Goal: Task Accomplishment & Management: Use online tool/utility

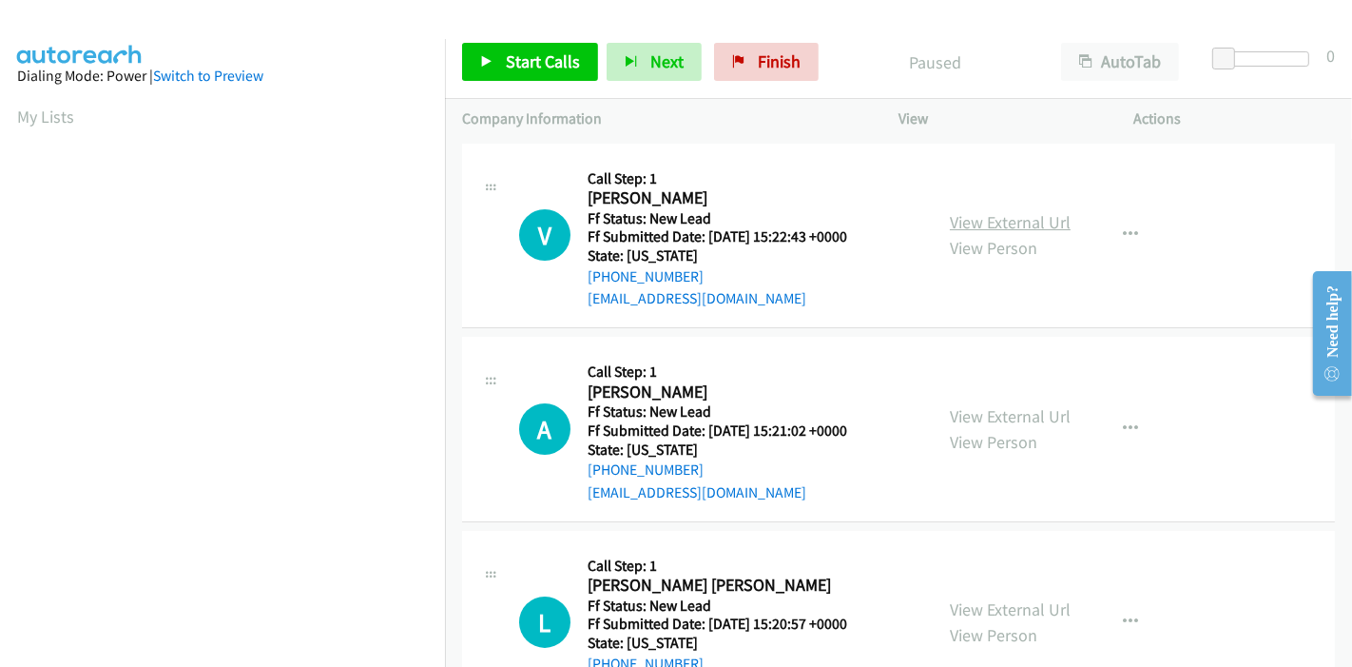
click at [1002, 217] on link "View External Url" at bounding box center [1010, 222] width 121 height 22
click at [992, 411] on link "View External Url" at bounding box center [1010, 416] width 121 height 22
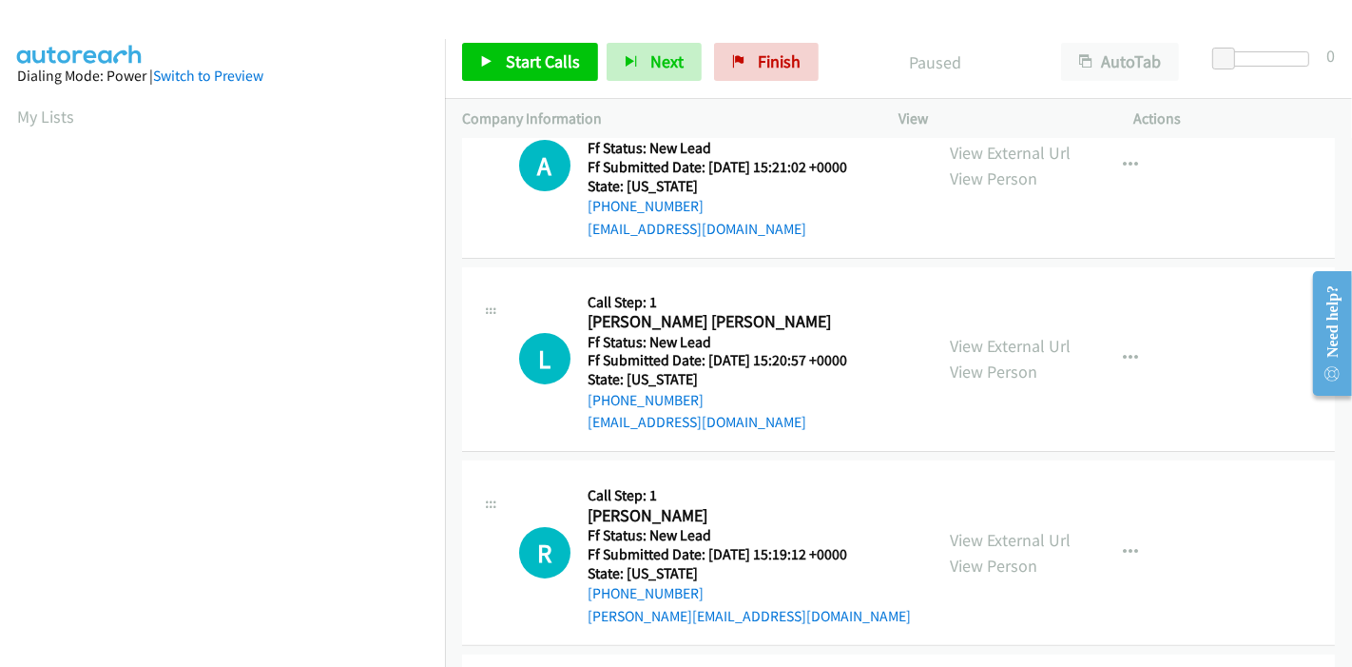
scroll to position [317, 0]
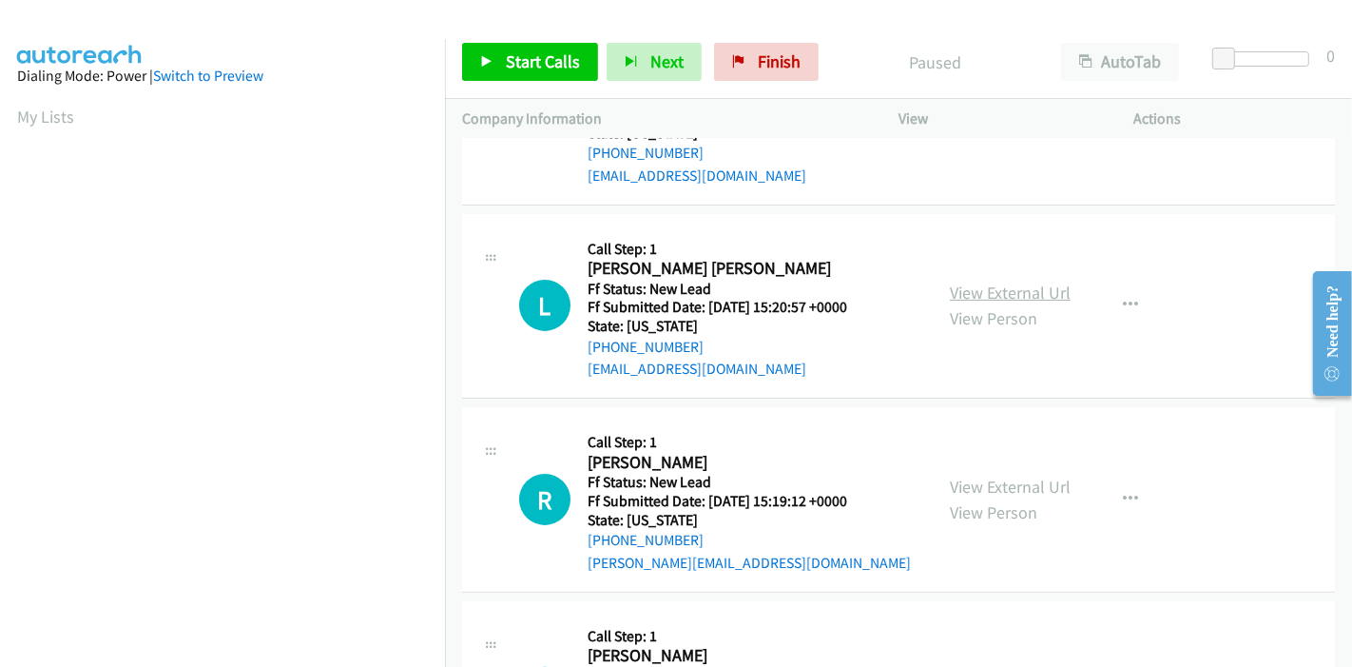
click at [1032, 286] on link "View External Url" at bounding box center [1010, 293] width 121 height 22
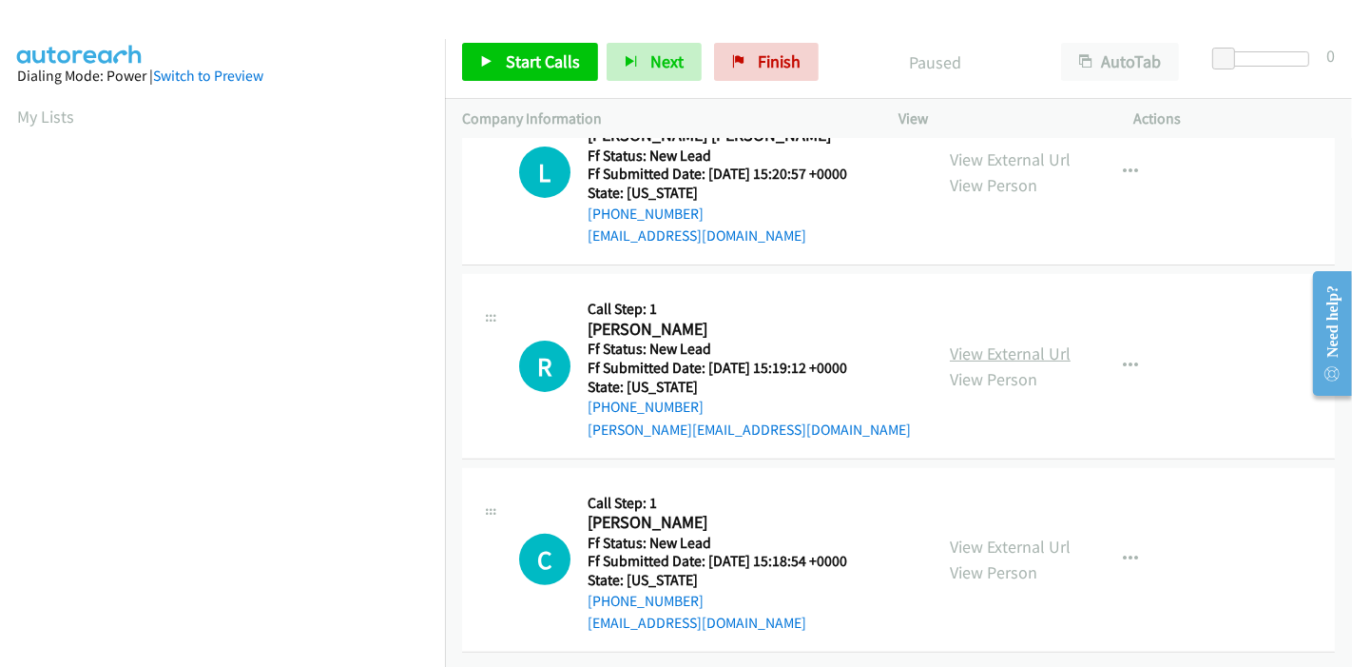
click at [1043, 343] on link "View External Url" at bounding box center [1010, 353] width 121 height 22
click at [1013, 535] on link "View External Url" at bounding box center [1010, 546] width 121 height 22
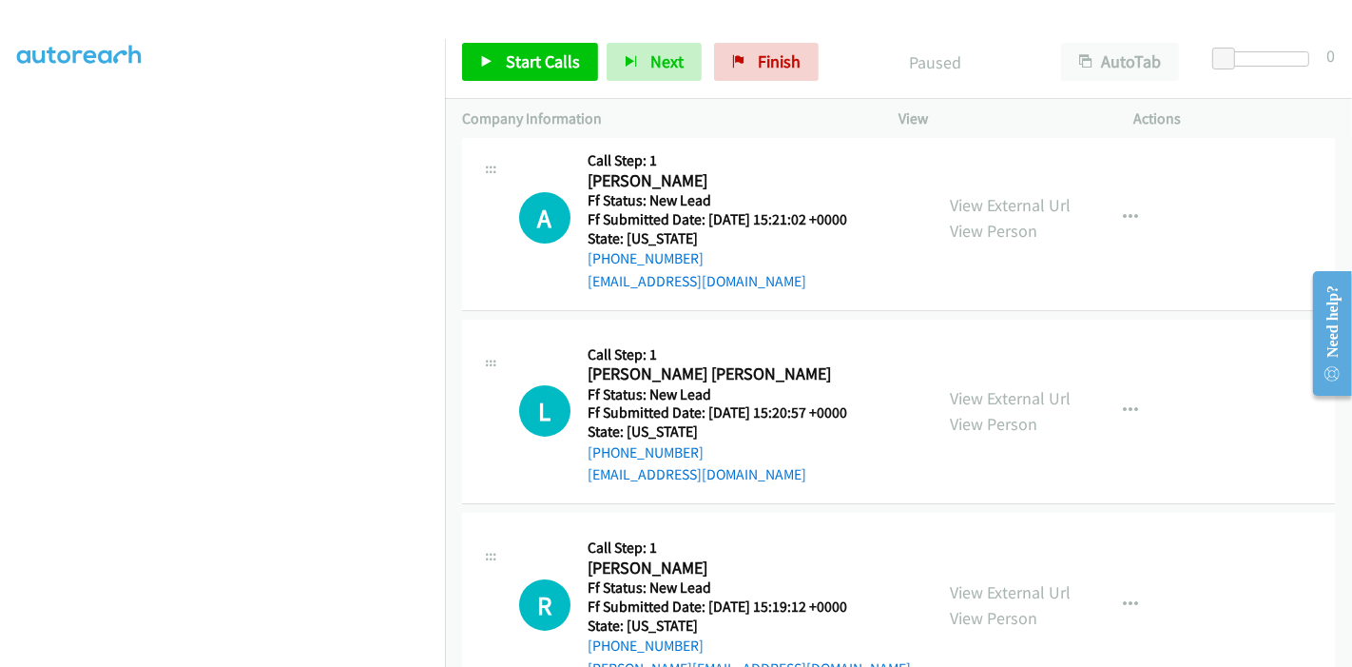
scroll to position [0, 0]
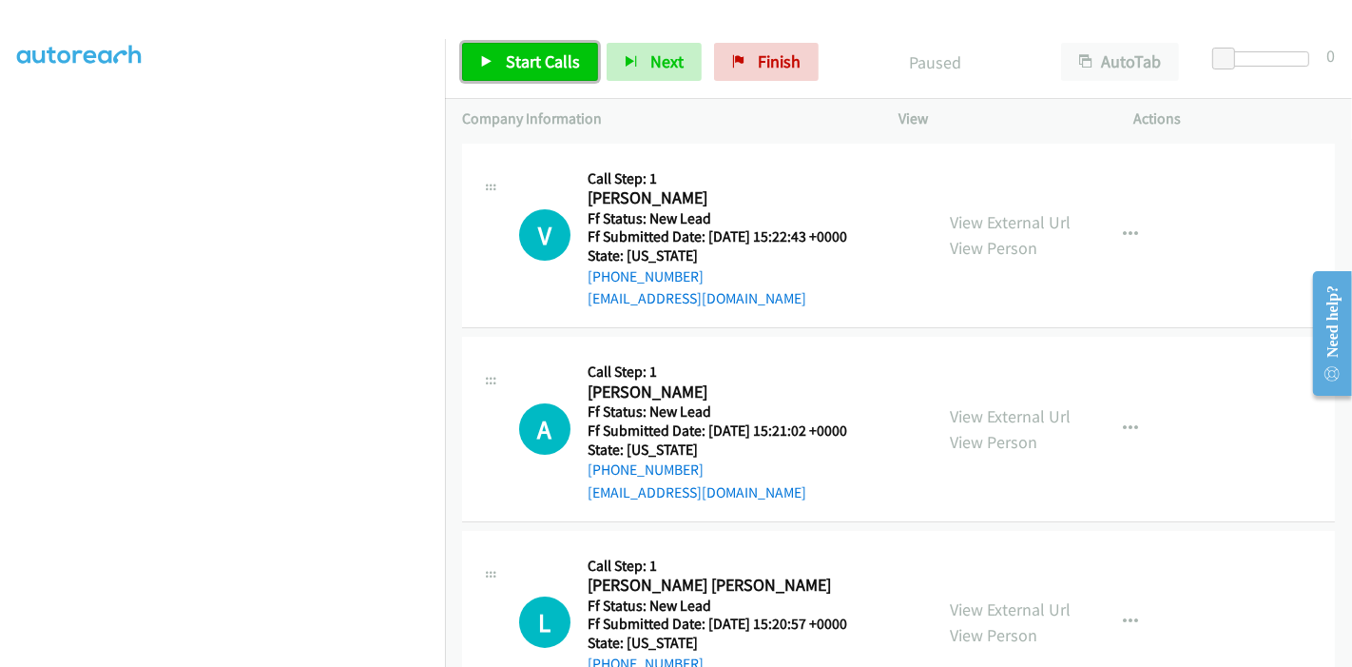
click at [518, 73] on link "Start Calls" at bounding box center [530, 62] width 136 height 38
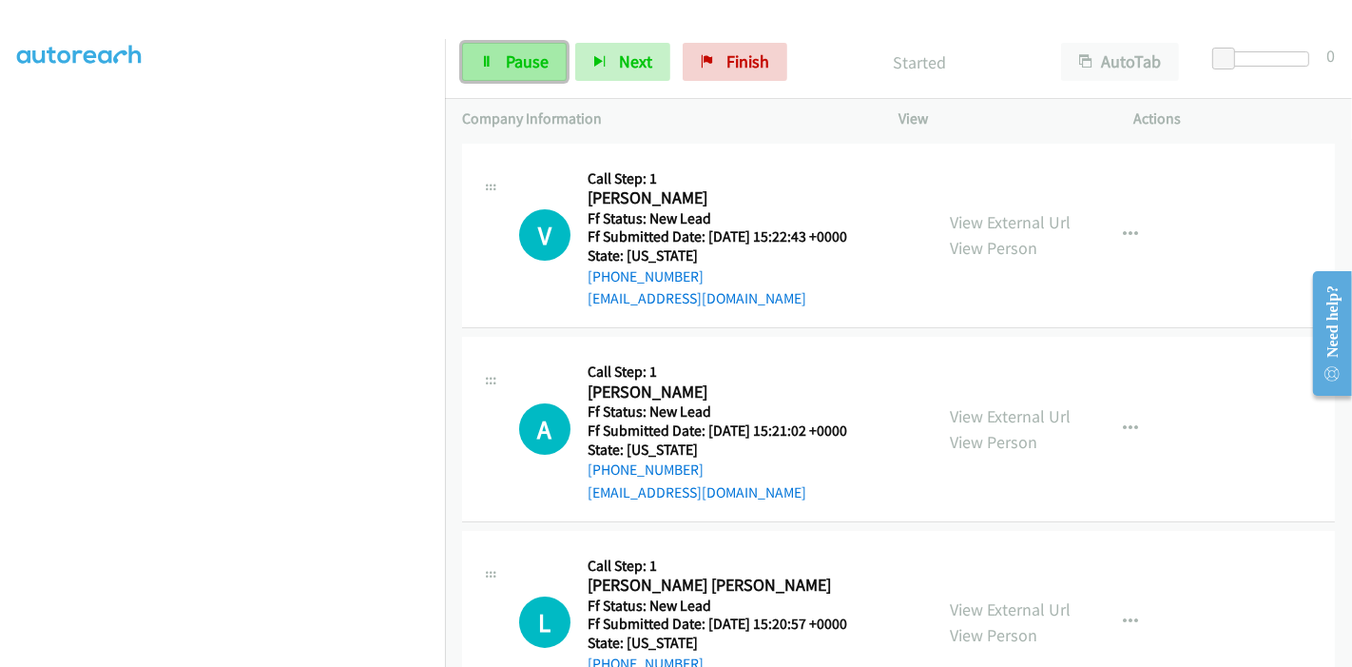
click at [494, 63] on link "Pause" at bounding box center [514, 62] width 105 height 38
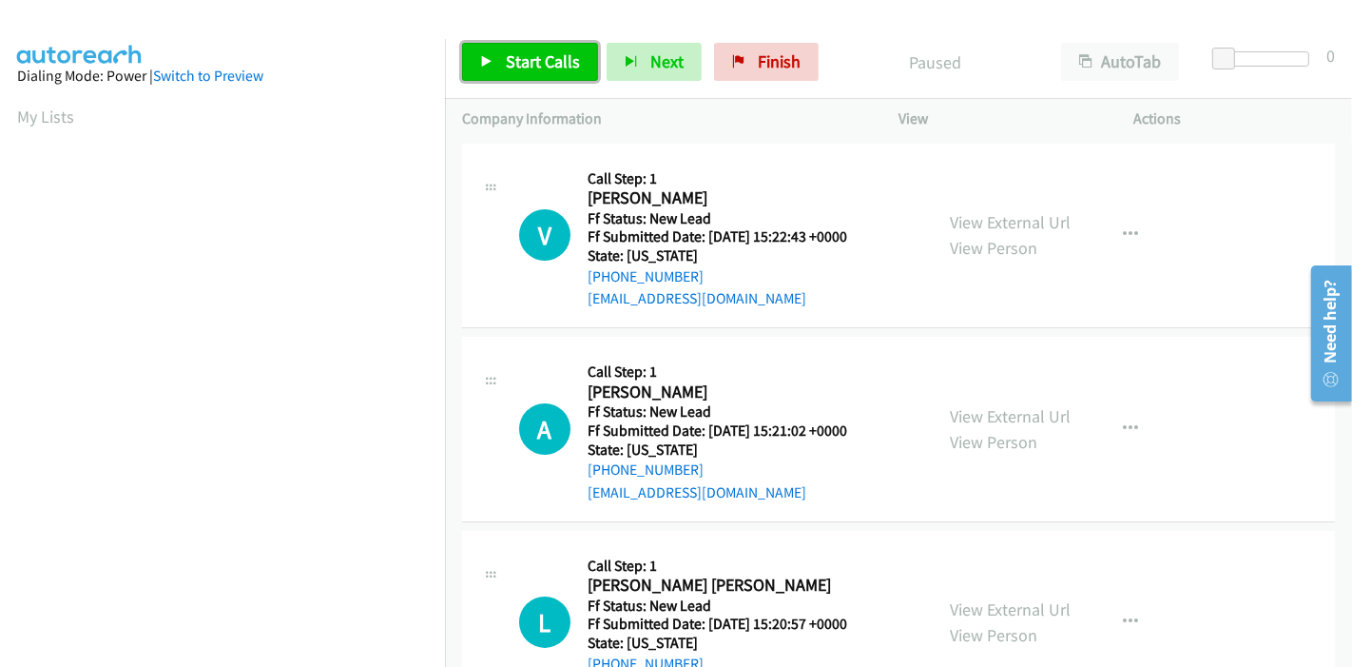
click at [481, 62] on icon at bounding box center [486, 62] width 13 height 13
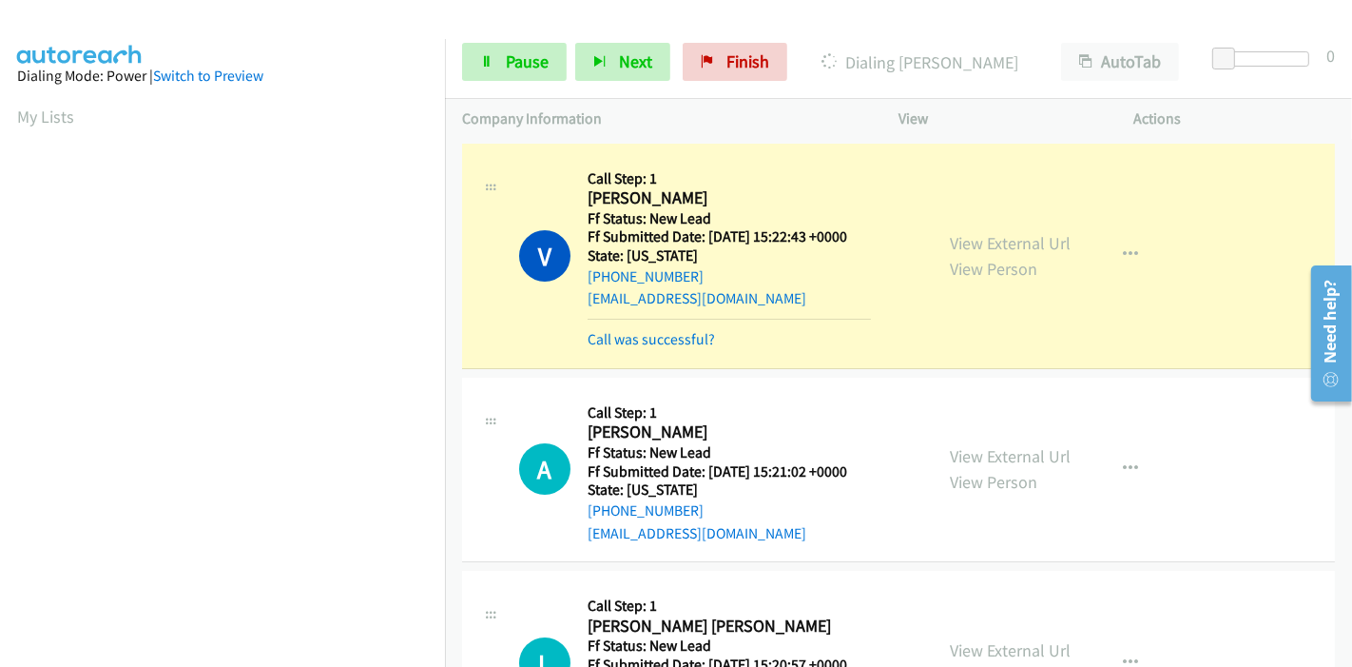
scroll to position [106, 0]
click at [486, 58] on icon at bounding box center [486, 62] width 13 height 13
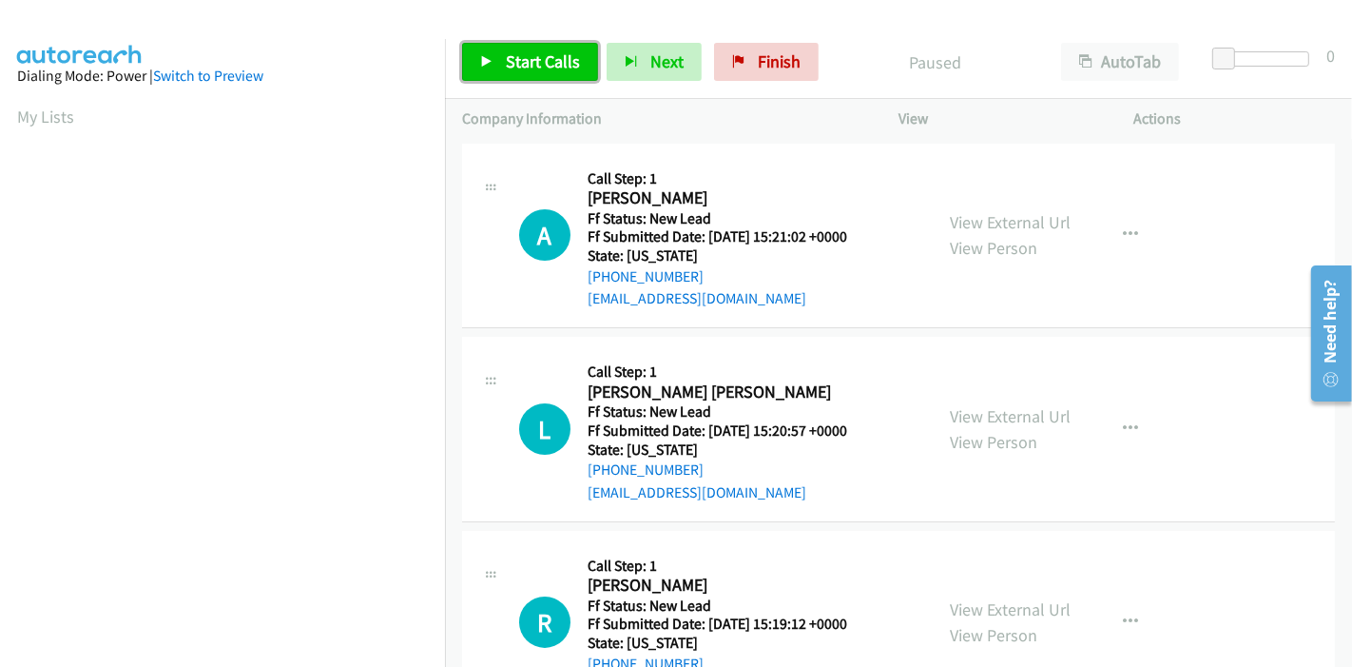
click at [489, 65] on icon at bounding box center [486, 62] width 13 height 13
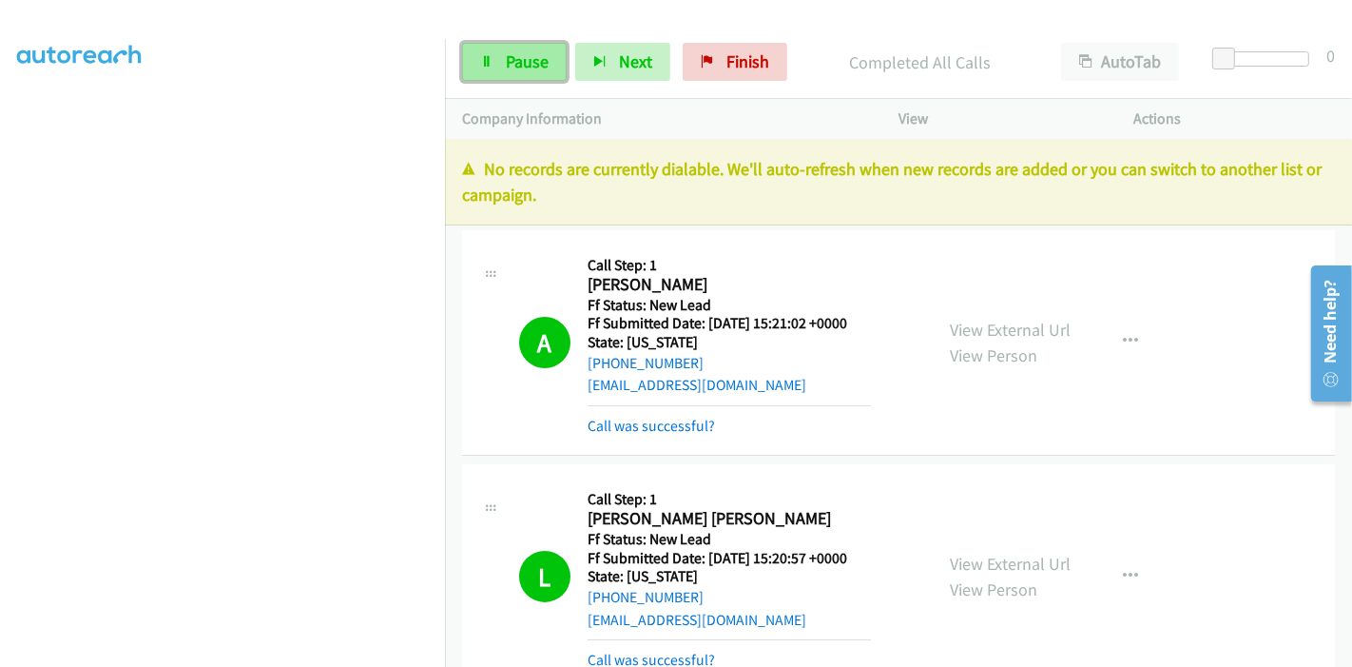
click at [479, 74] on link "Pause" at bounding box center [514, 62] width 105 height 38
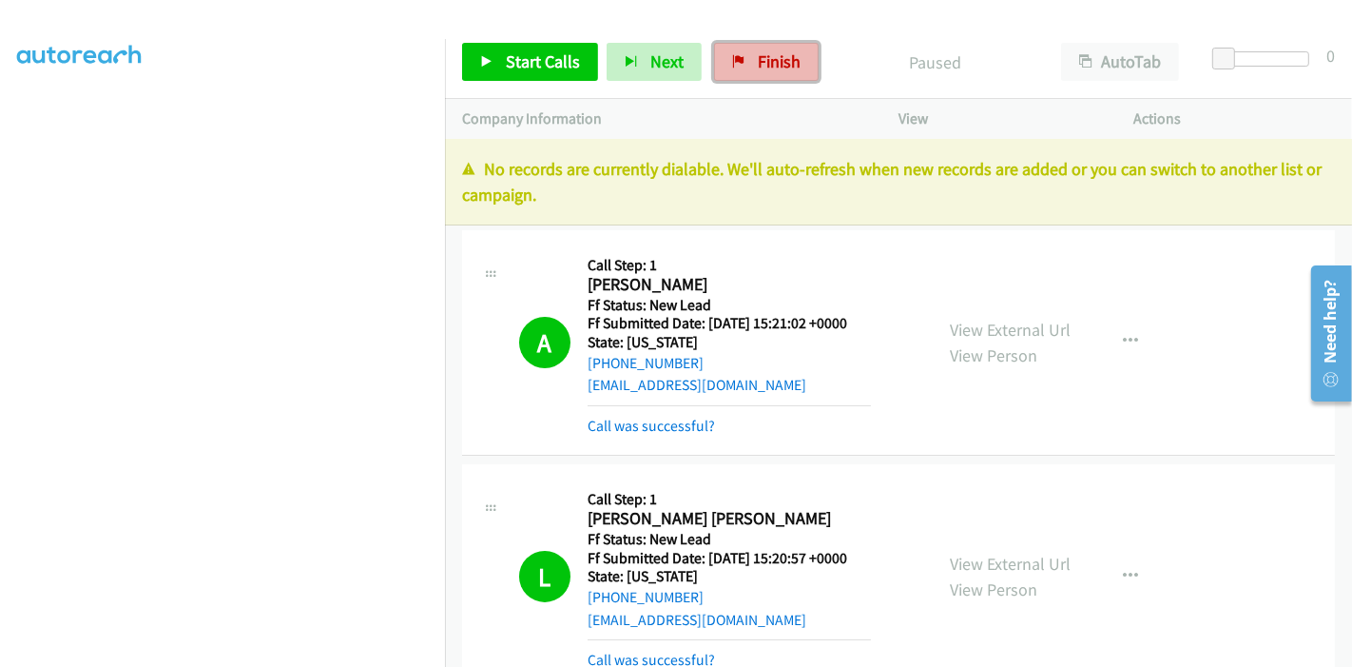
click at [771, 61] on span "Finish" at bounding box center [779, 61] width 43 height 22
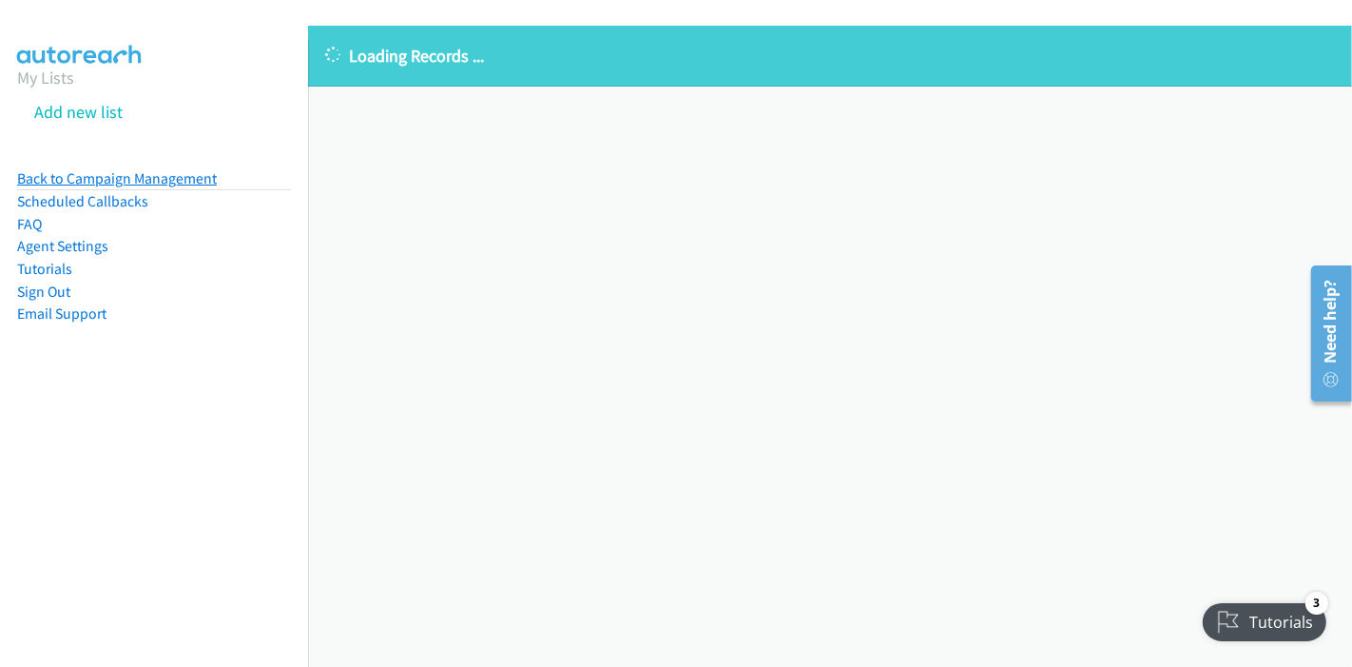
click at [120, 181] on link "Back to Campaign Management" at bounding box center [117, 178] width 200 height 18
click at [444, 61] on p "Loading Records ..." at bounding box center [830, 56] width 1010 height 26
click at [207, 181] on link "Back to Campaign Management" at bounding box center [117, 178] width 200 height 18
click at [86, 178] on link "Back to Campaign Management" at bounding box center [117, 178] width 200 height 18
click at [110, 185] on link "Back to Campaign Management" at bounding box center [117, 178] width 200 height 18
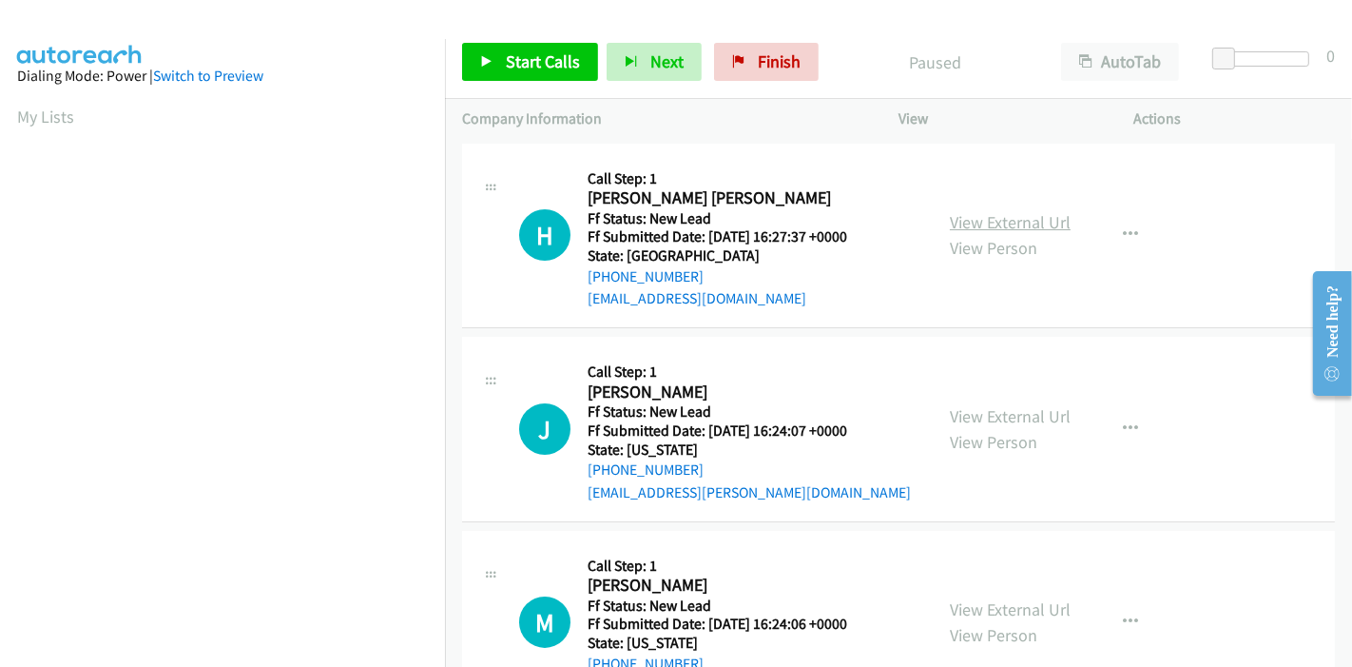
click at [972, 218] on link "View External Url" at bounding box center [1010, 222] width 121 height 22
click at [986, 405] on link "View External Url" at bounding box center [1010, 416] width 121 height 22
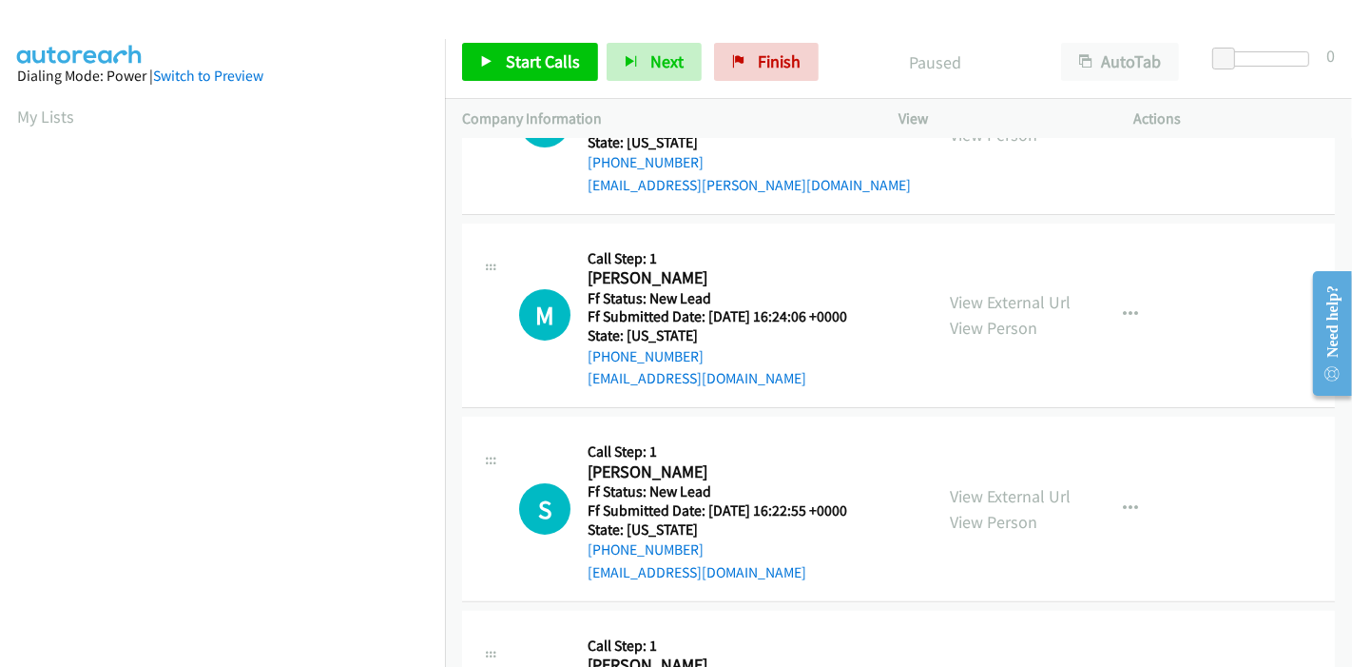
scroll to position [317, 0]
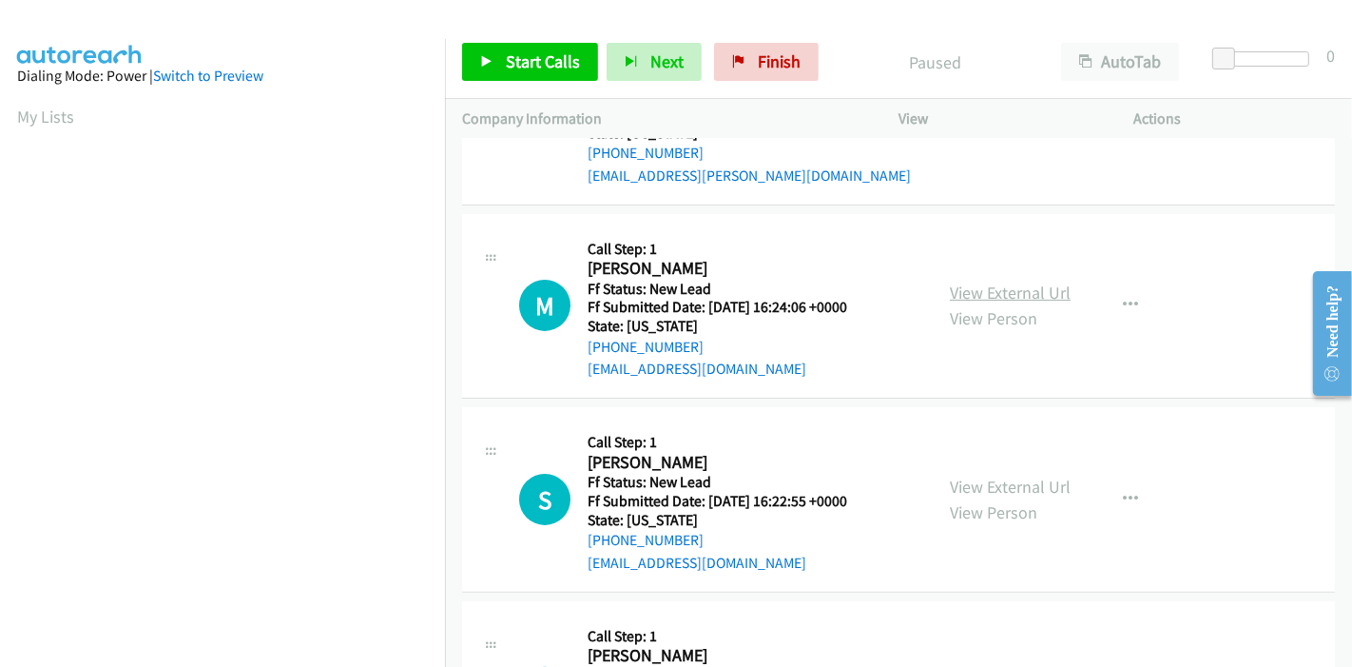
click at [1001, 297] on link "View External Url" at bounding box center [1010, 293] width 121 height 22
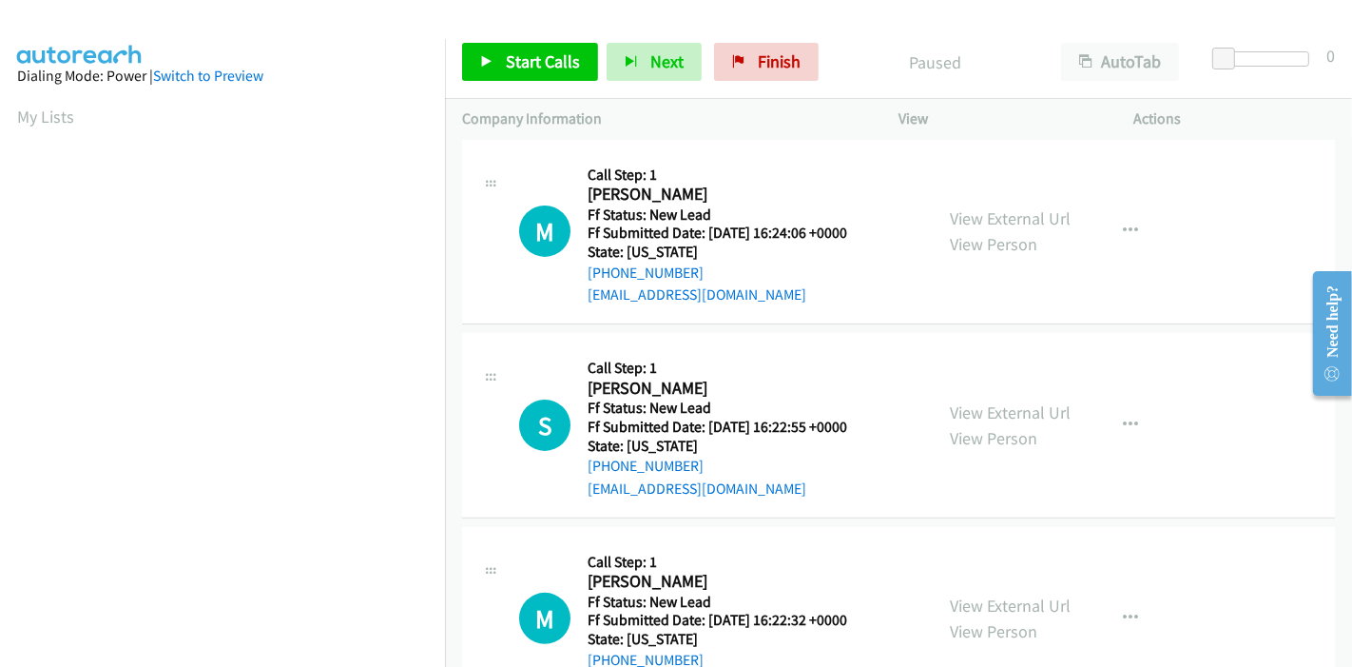
scroll to position [463, 0]
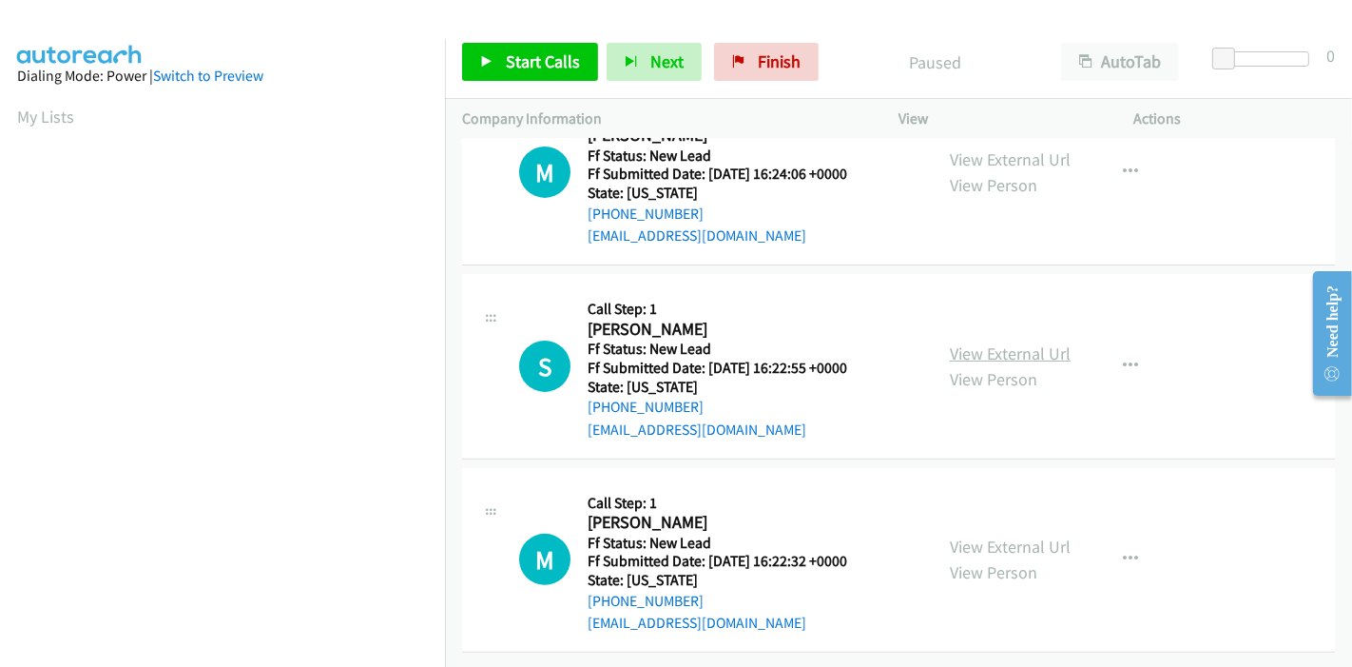
click at [1019, 342] on link "View External Url" at bounding box center [1010, 353] width 121 height 22
click at [1001, 535] on link "View External Url" at bounding box center [1010, 546] width 121 height 22
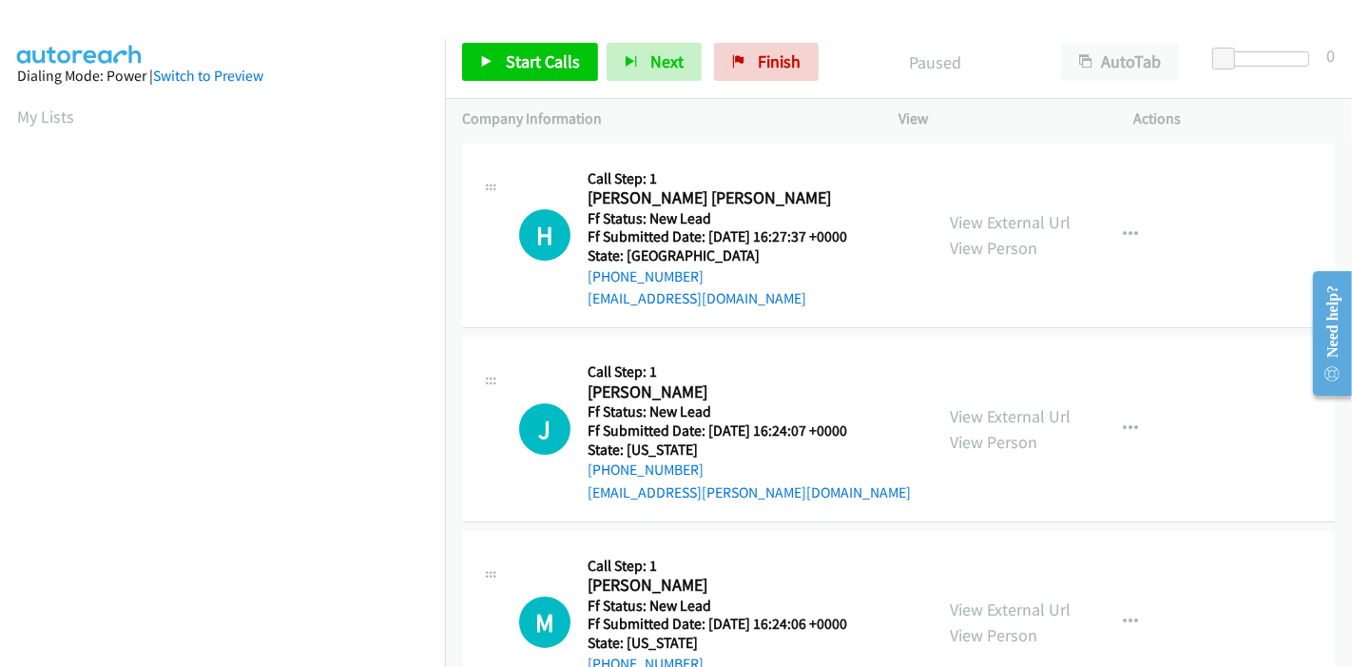
scroll to position [0, 0]
click at [499, 59] on link "Start Calls" at bounding box center [530, 62] width 136 height 38
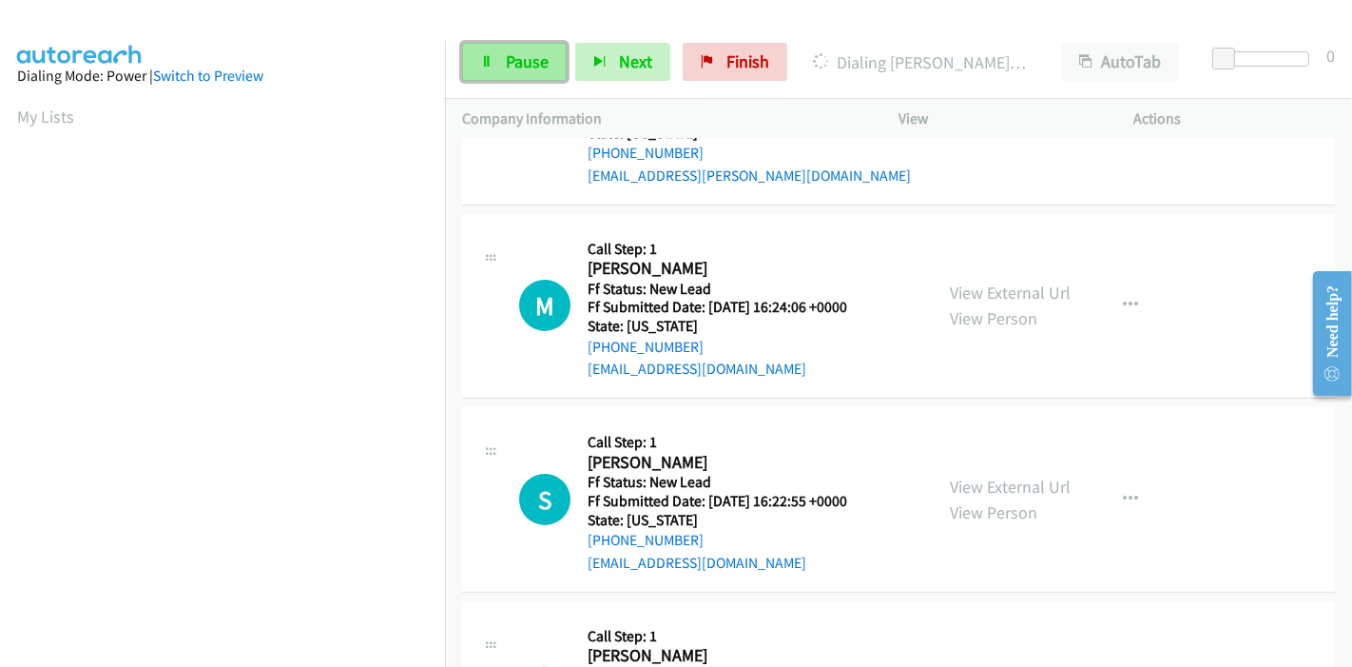
click at [511, 50] on span "Pause" at bounding box center [527, 61] width 43 height 22
click at [483, 64] on icon at bounding box center [486, 62] width 13 height 13
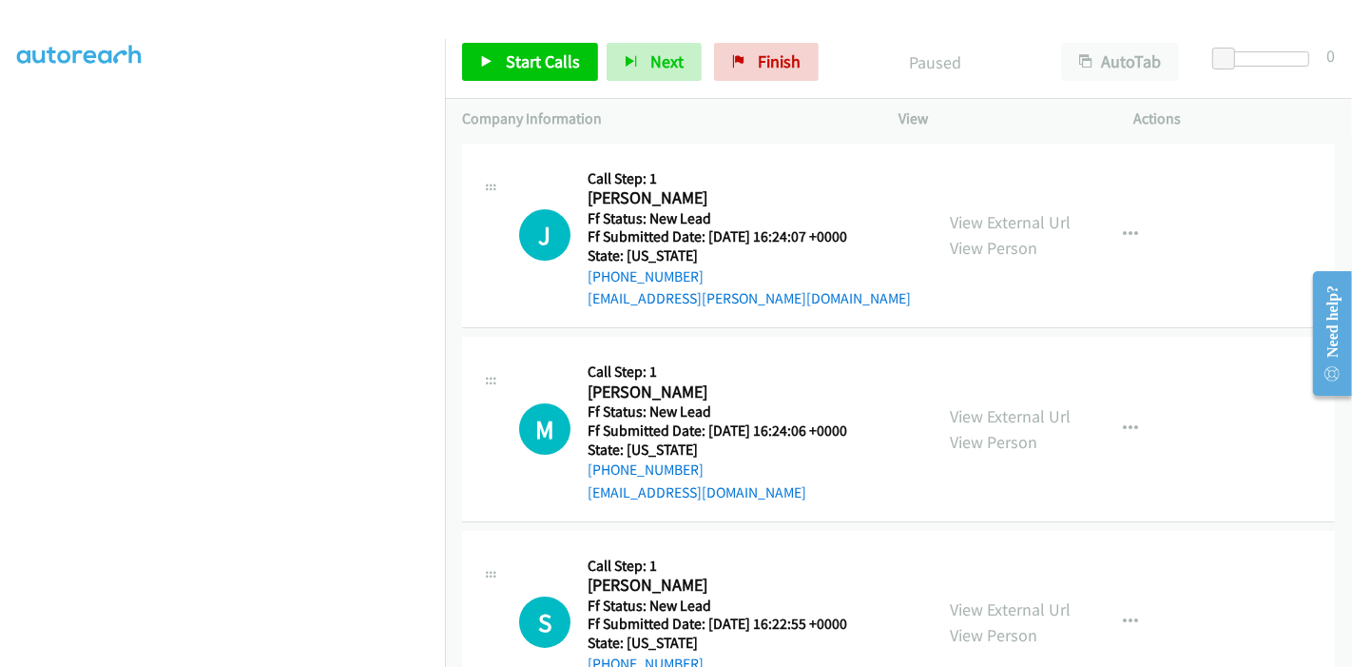
scroll to position [296, 0]
click at [492, 68] on link "Start Calls" at bounding box center [530, 62] width 136 height 38
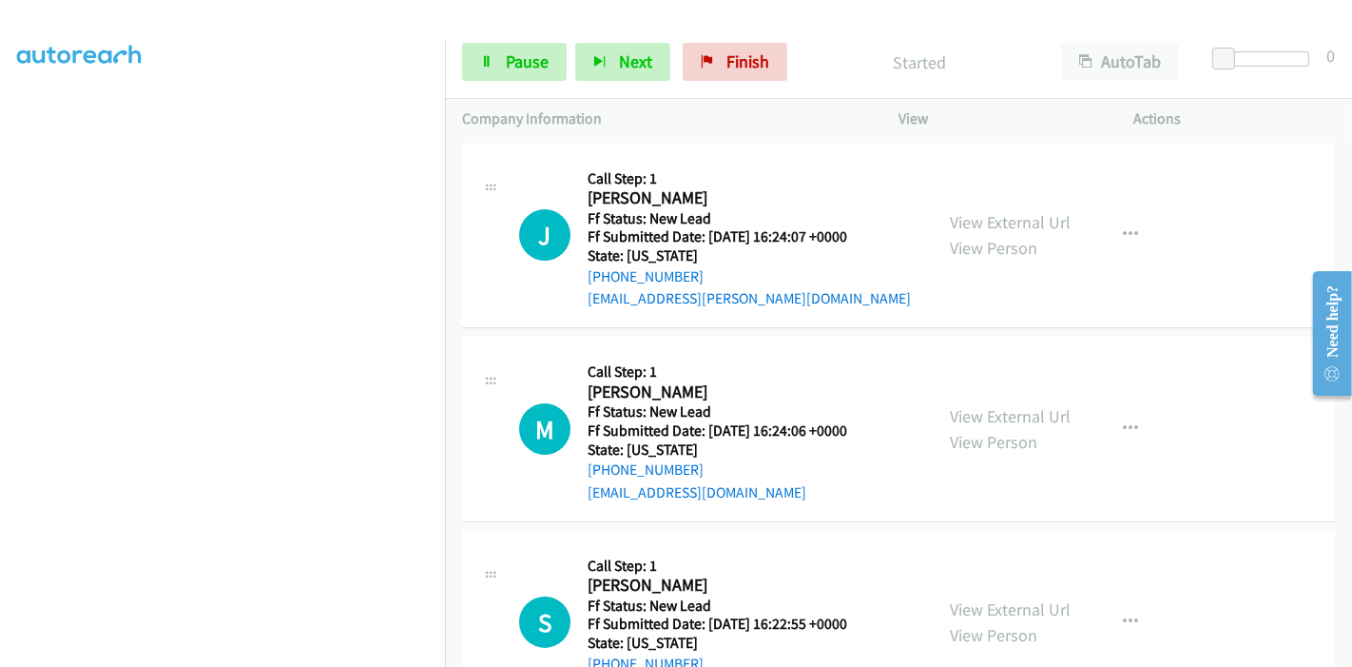
scroll to position [190, 0]
click at [495, 68] on link "Pause" at bounding box center [514, 62] width 105 height 38
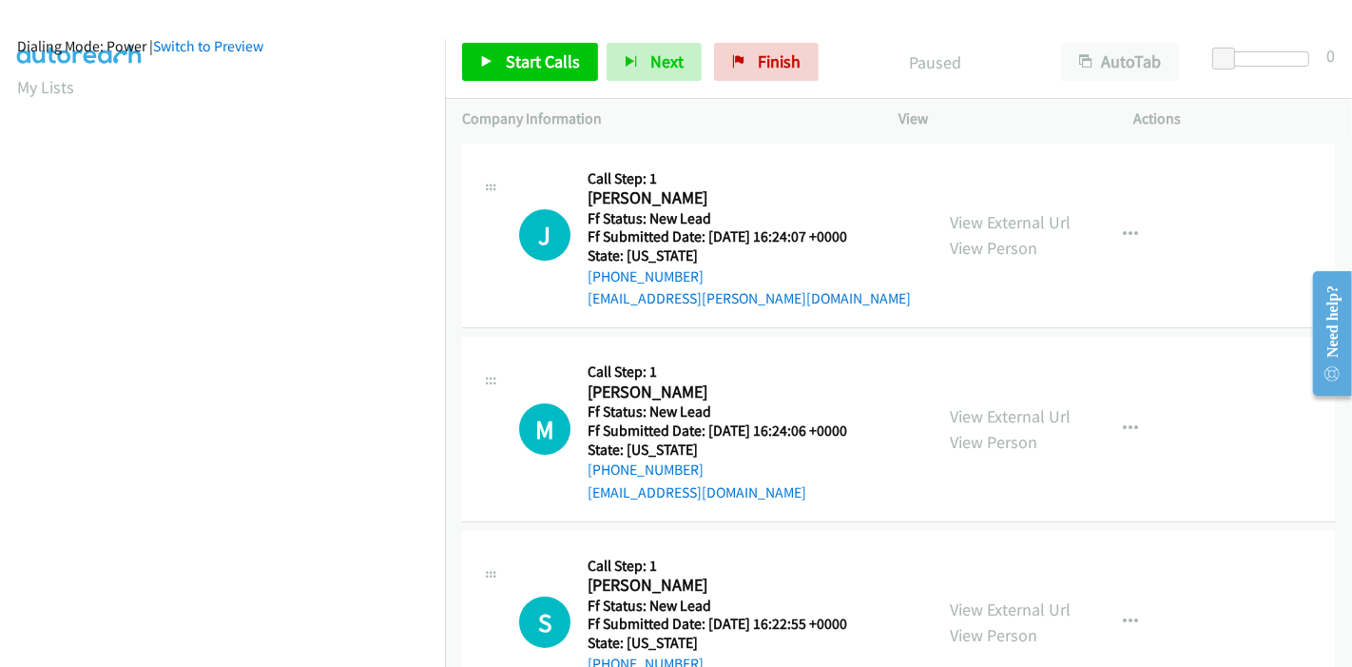
scroll to position [0, 0]
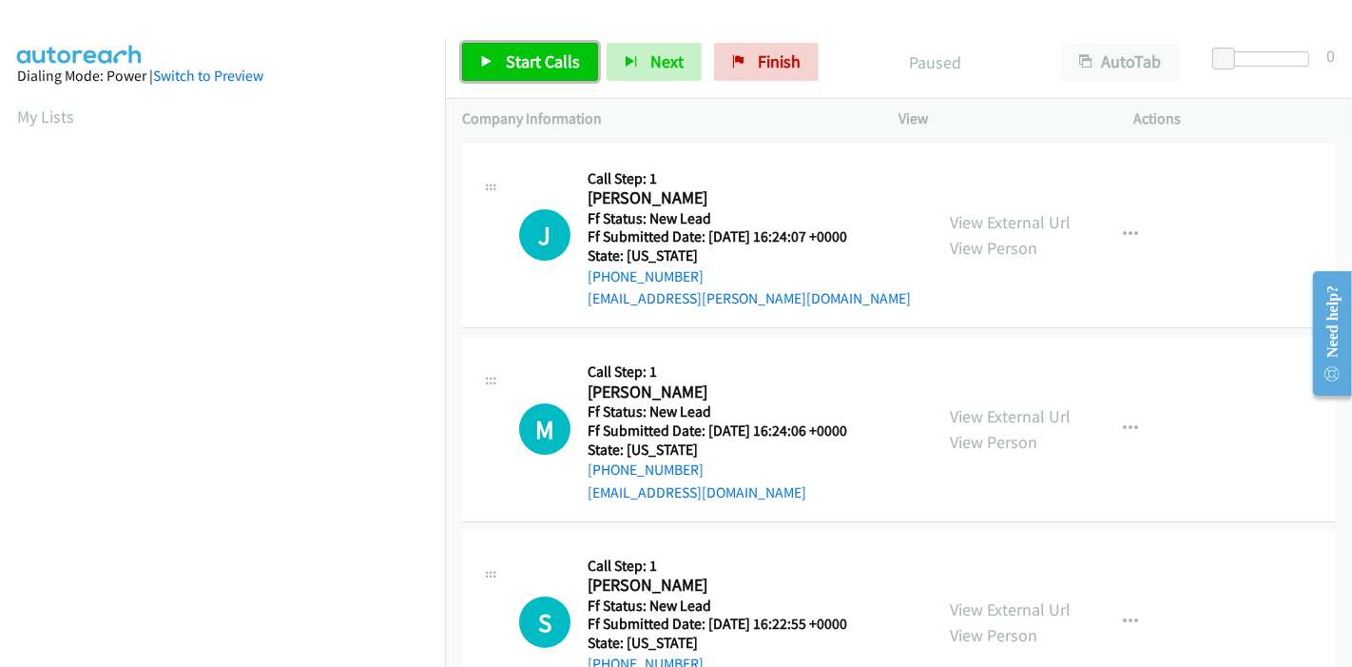
click at [489, 66] on icon at bounding box center [486, 62] width 13 height 13
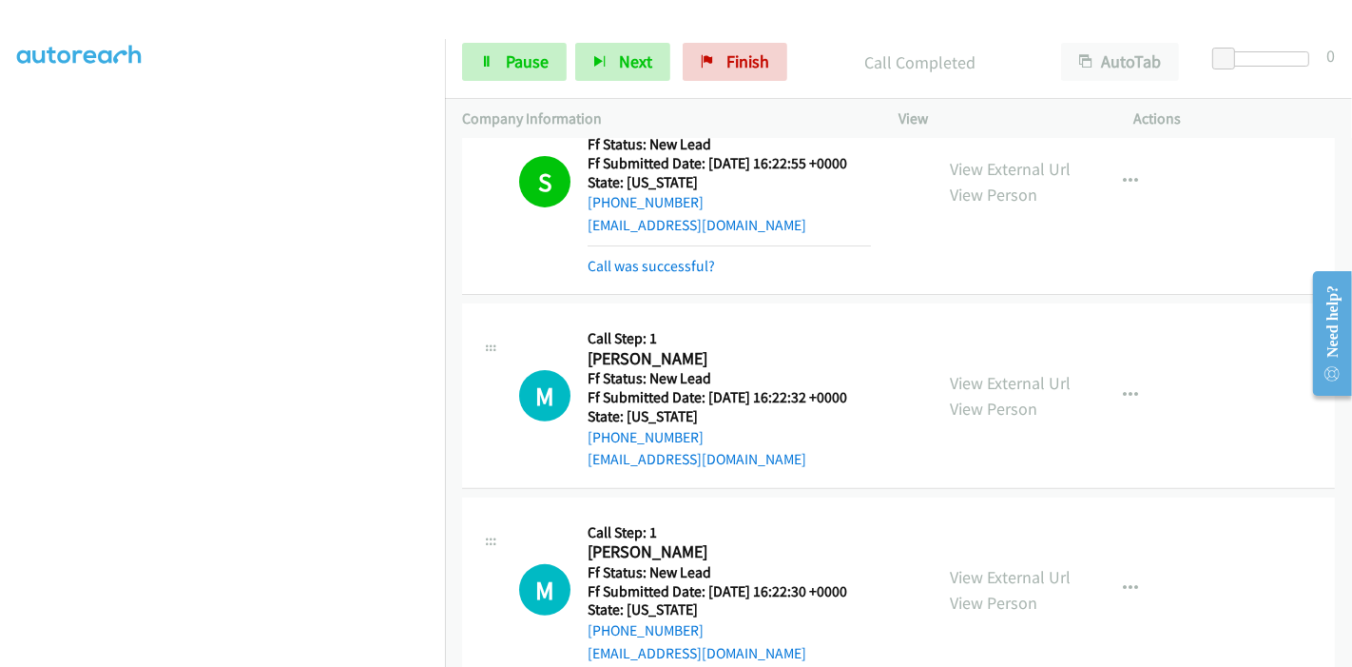
scroll to position [521, 0]
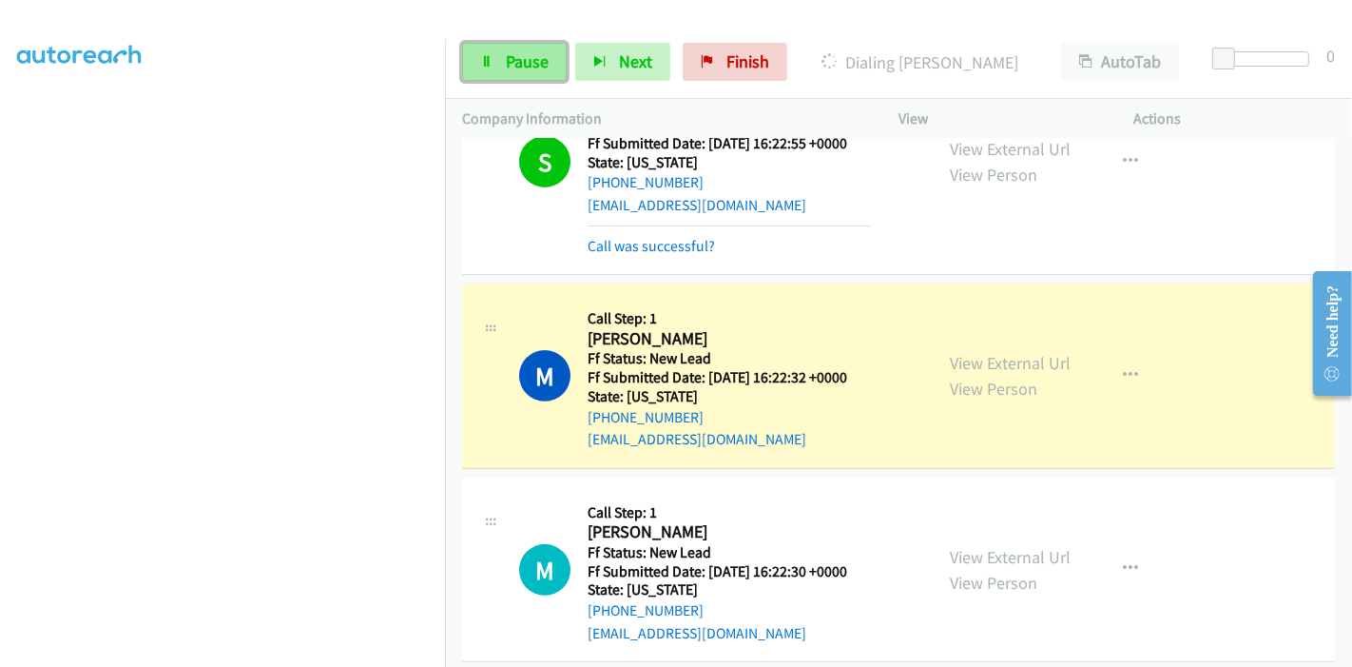
click at [520, 63] on span "Pause" at bounding box center [527, 61] width 43 height 22
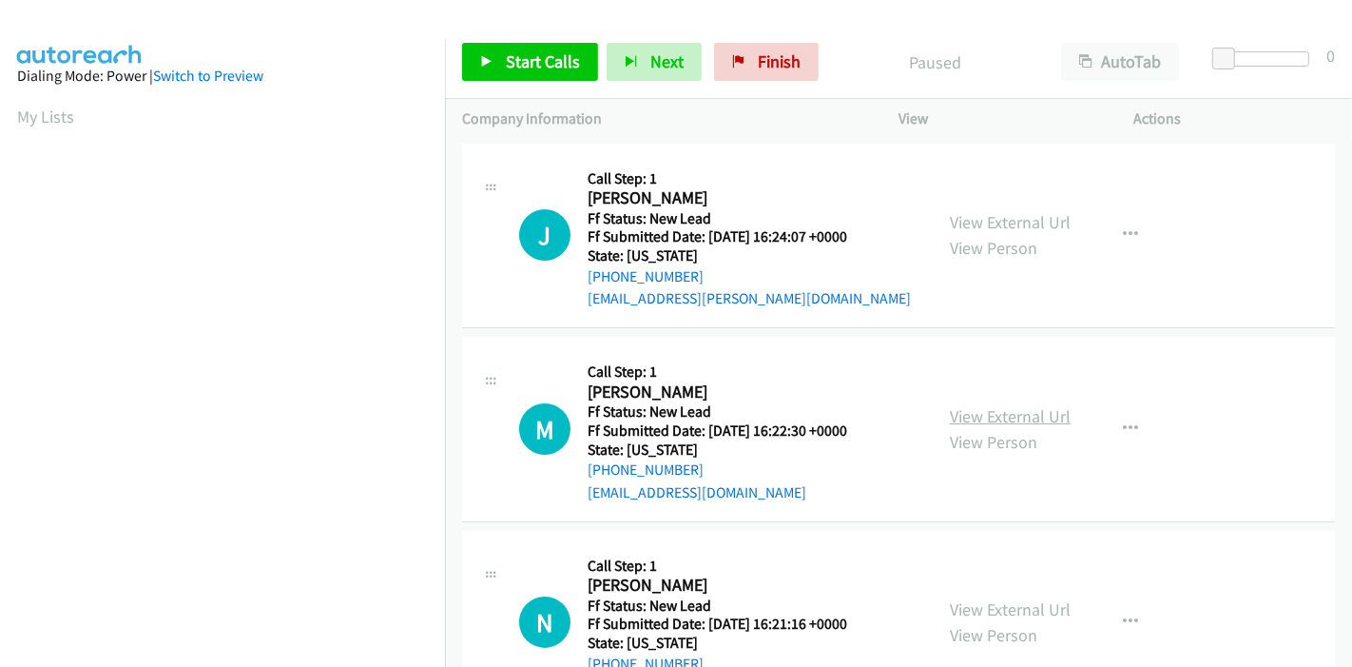
click at [1003, 411] on link "View External Url" at bounding box center [1010, 416] width 121 height 22
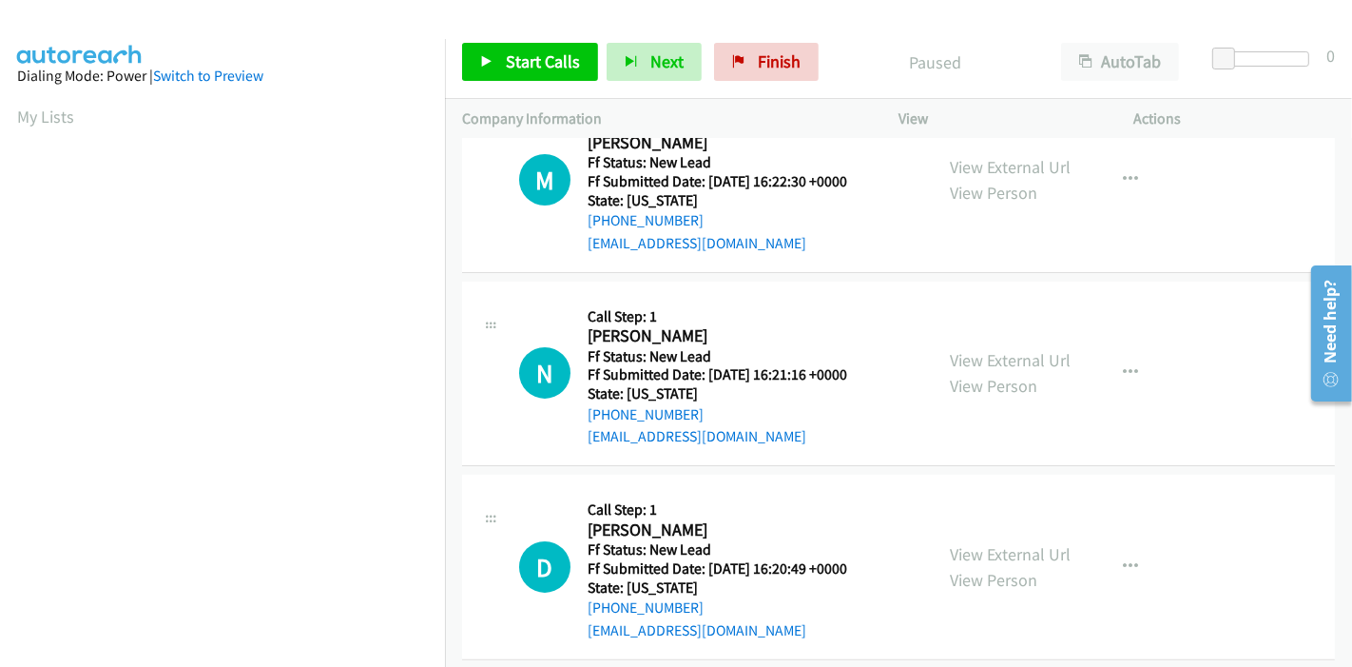
scroll to position [270, 0]
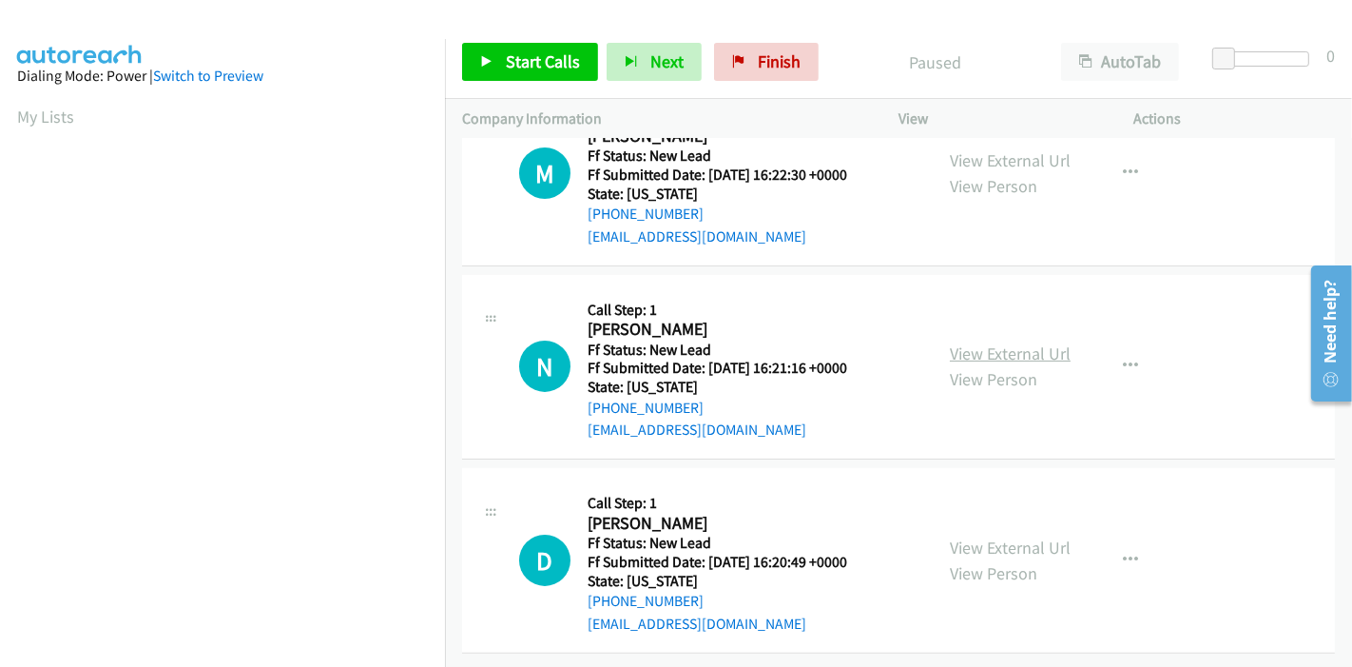
click at [1010, 348] on link "View External Url" at bounding box center [1010, 353] width 121 height 22
click at [972, 536] on link "View External Url" at bounding box center [1010, 547] width 121 height 22
click at [530, 56] on span "Start Calls" at bounding box center [543, 61] width 74 height 22
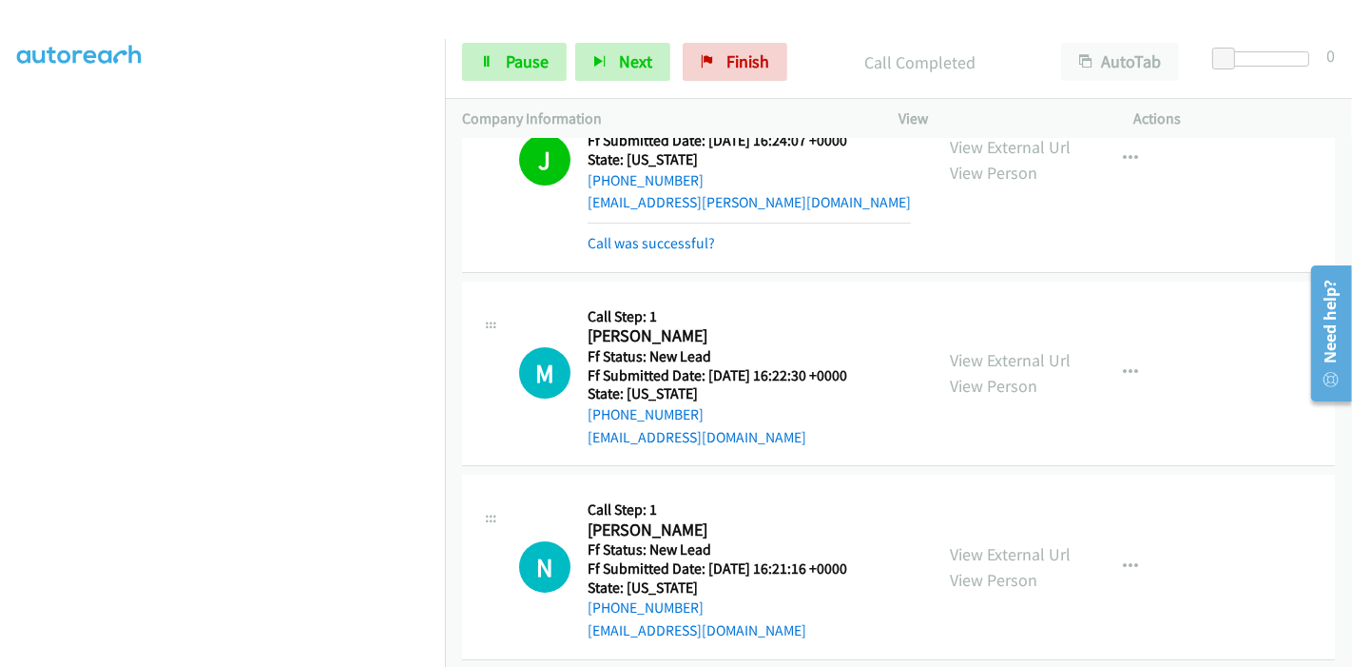
scroll to position [211, 0]
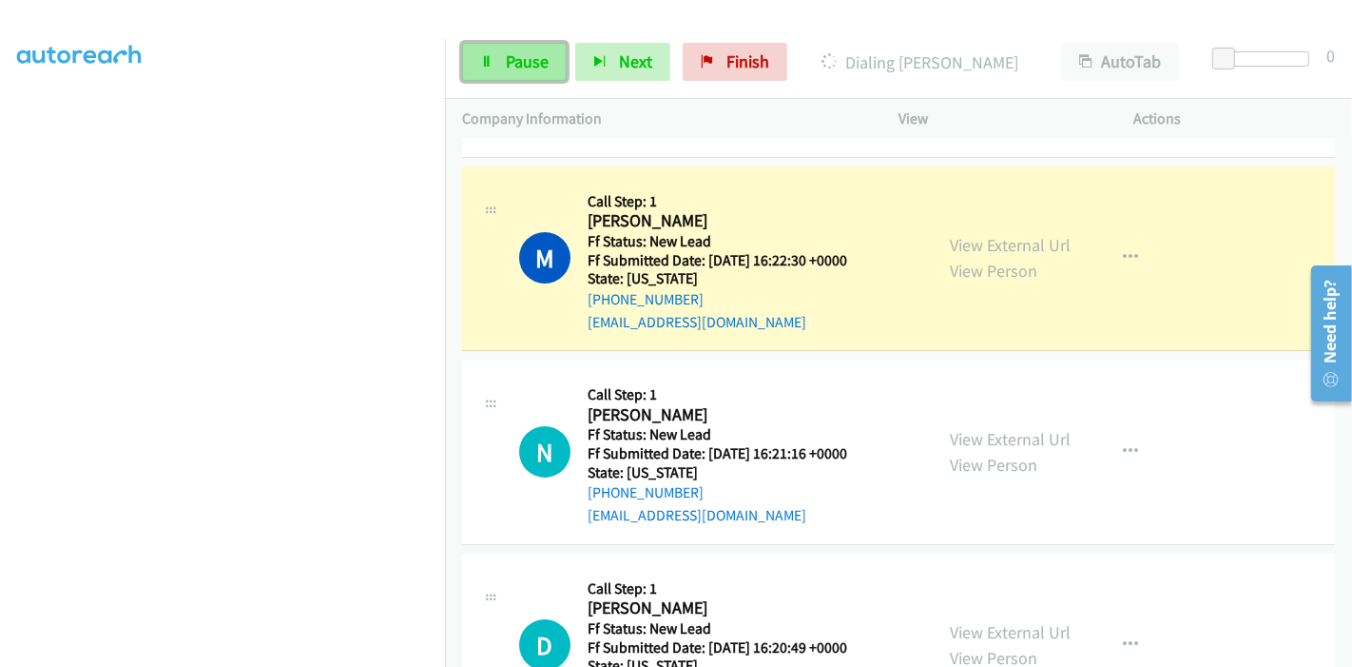
click at [483, 74] on link "Pause" at bounding box center [514, 62] width 105 height 38
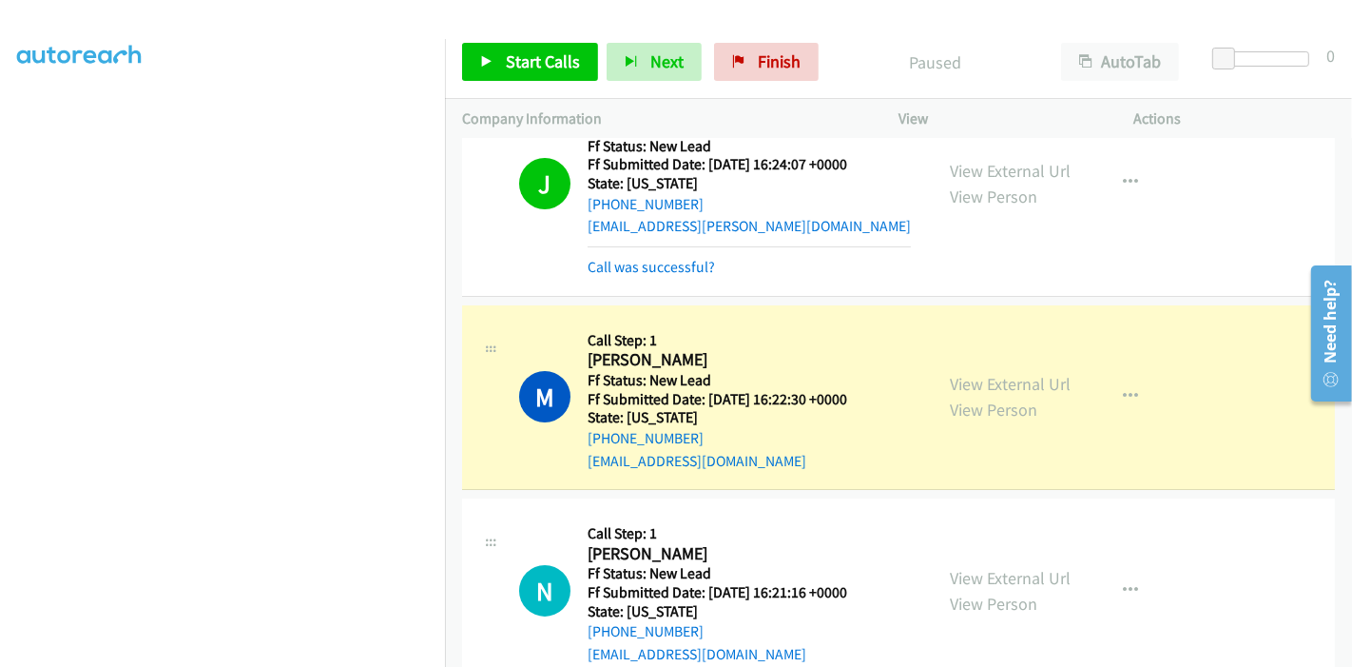
scroll to position [106, 0]
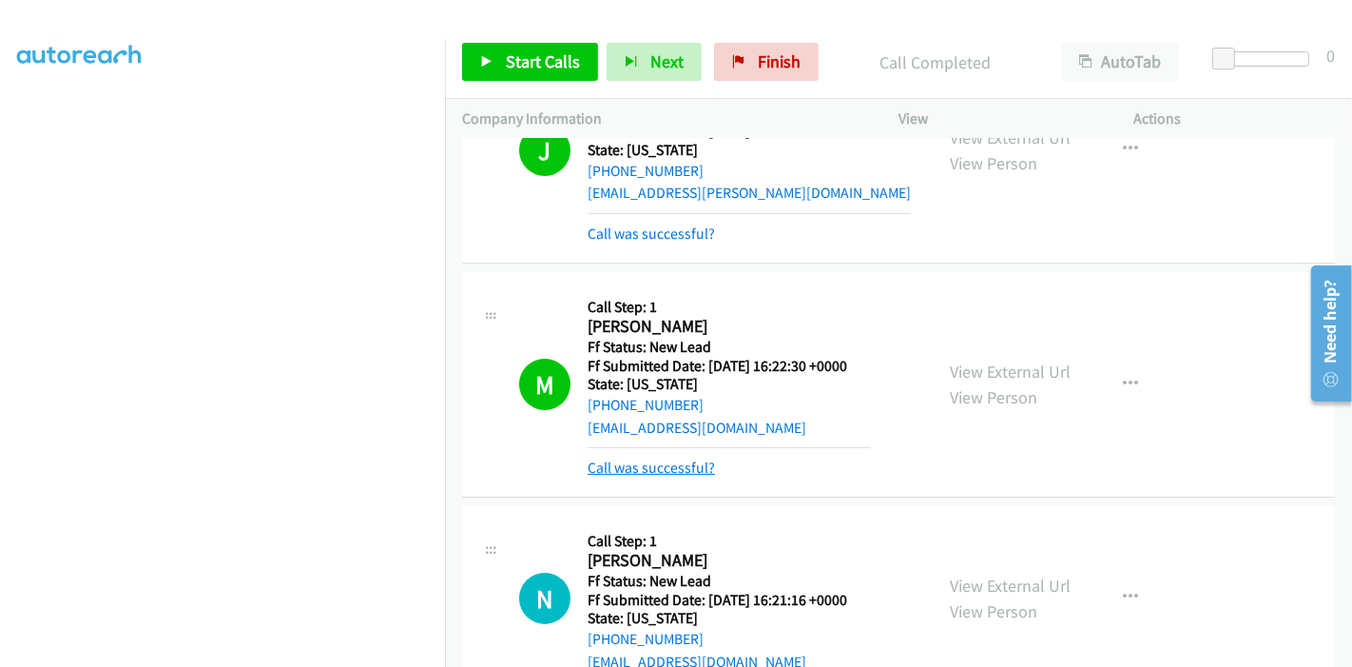
click at [688, 471] on link "Call was successful?" at bounding box center [651, 467] width 127 height 18
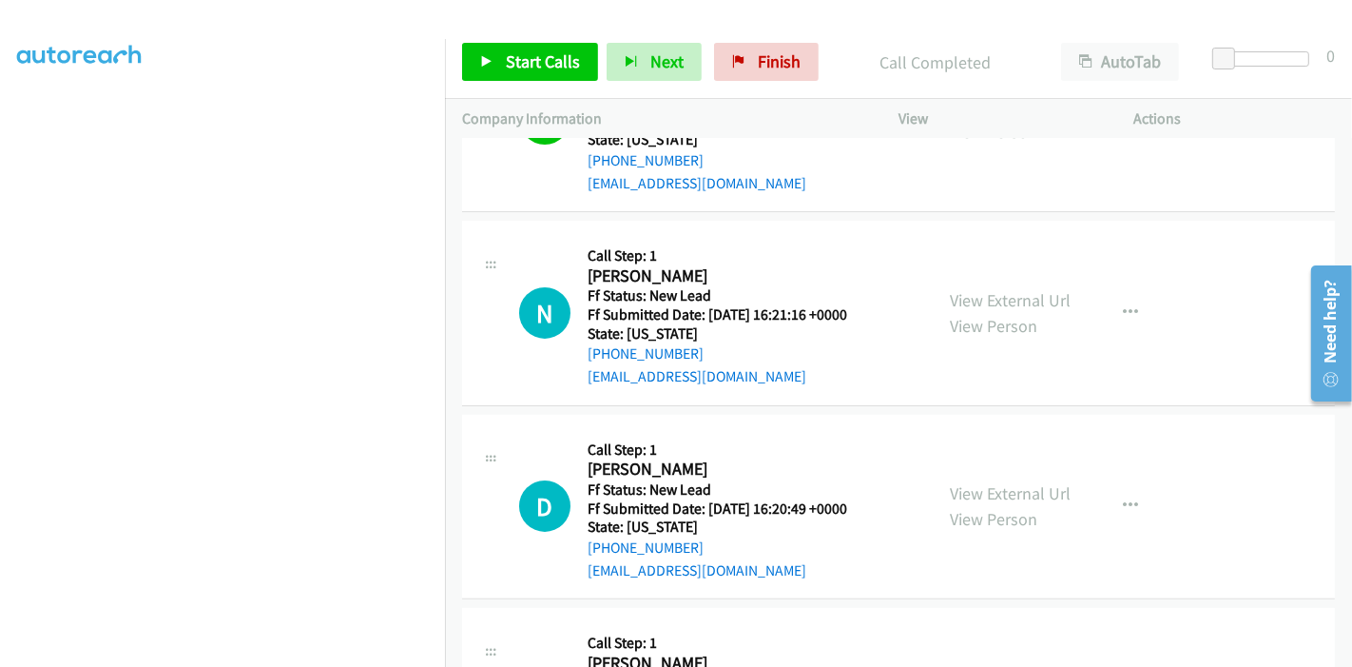
scroll to position [317, 0]
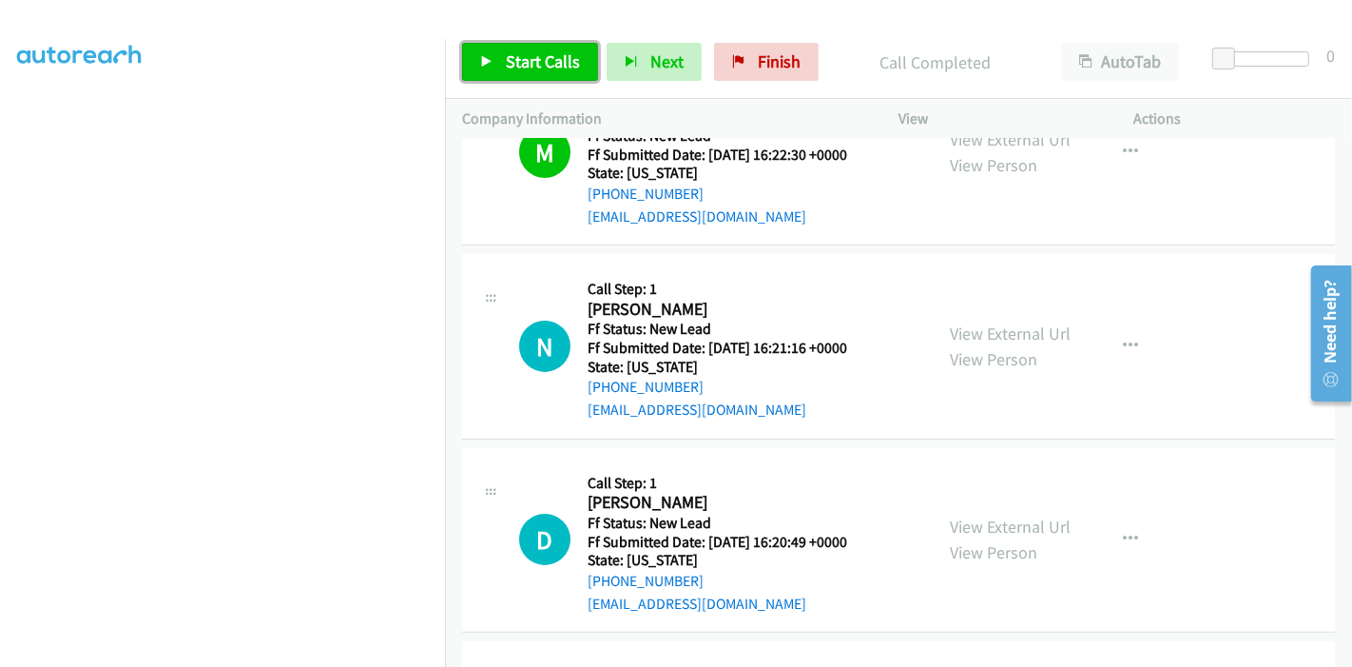
click at [513, 56] on span "Start Calls" at bounding box center [543, 61] width 74 height 22
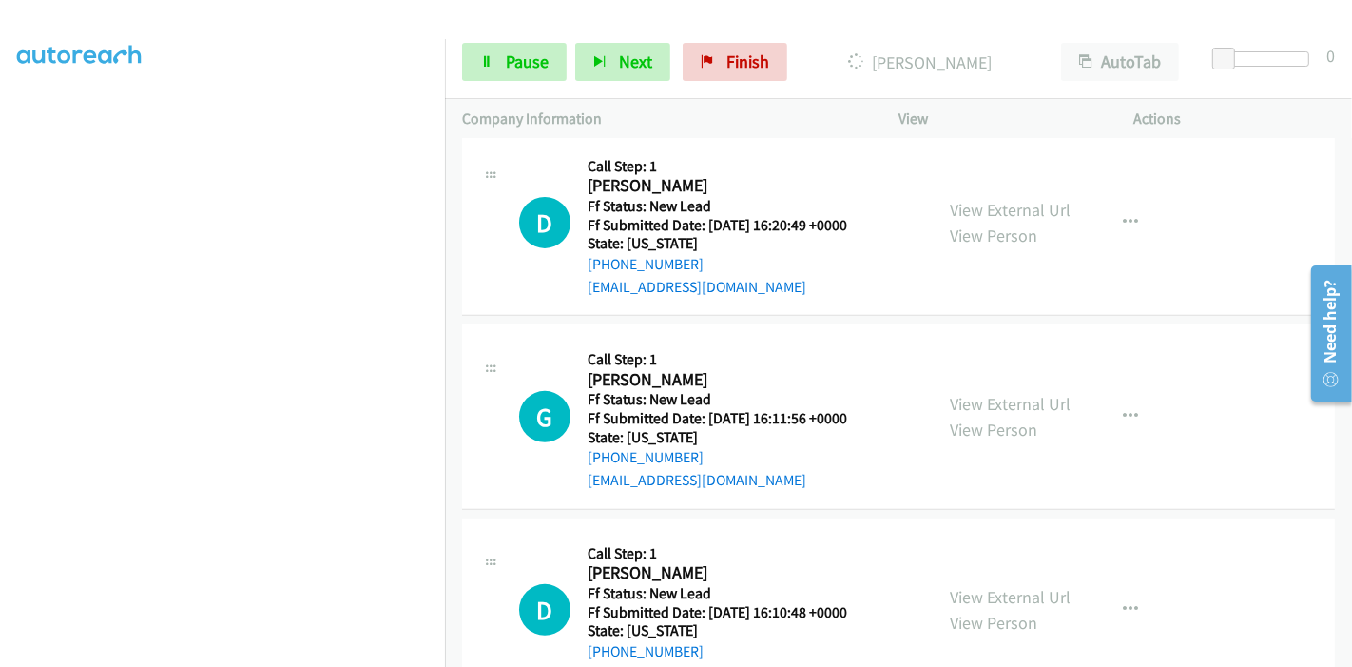
scroll to position [739, 0]
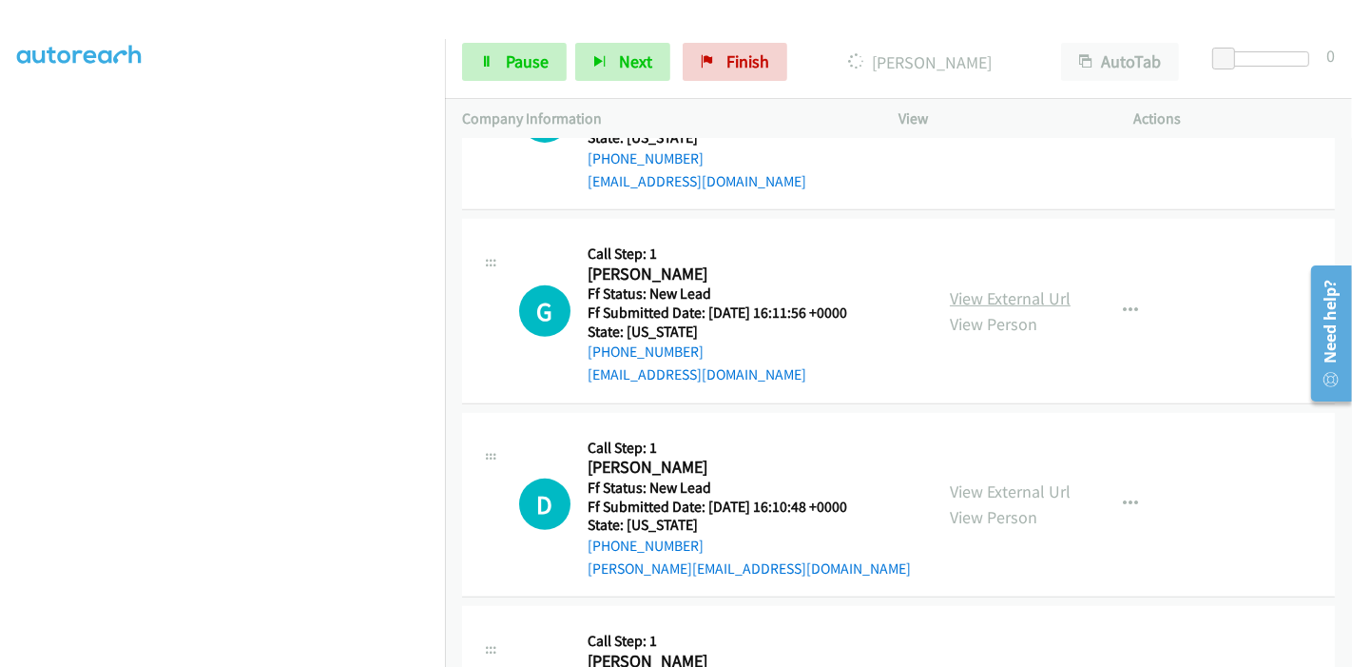
click at [1003, 291] on link "View External Url" at bounding box center [1010, 298] width 121 height 22
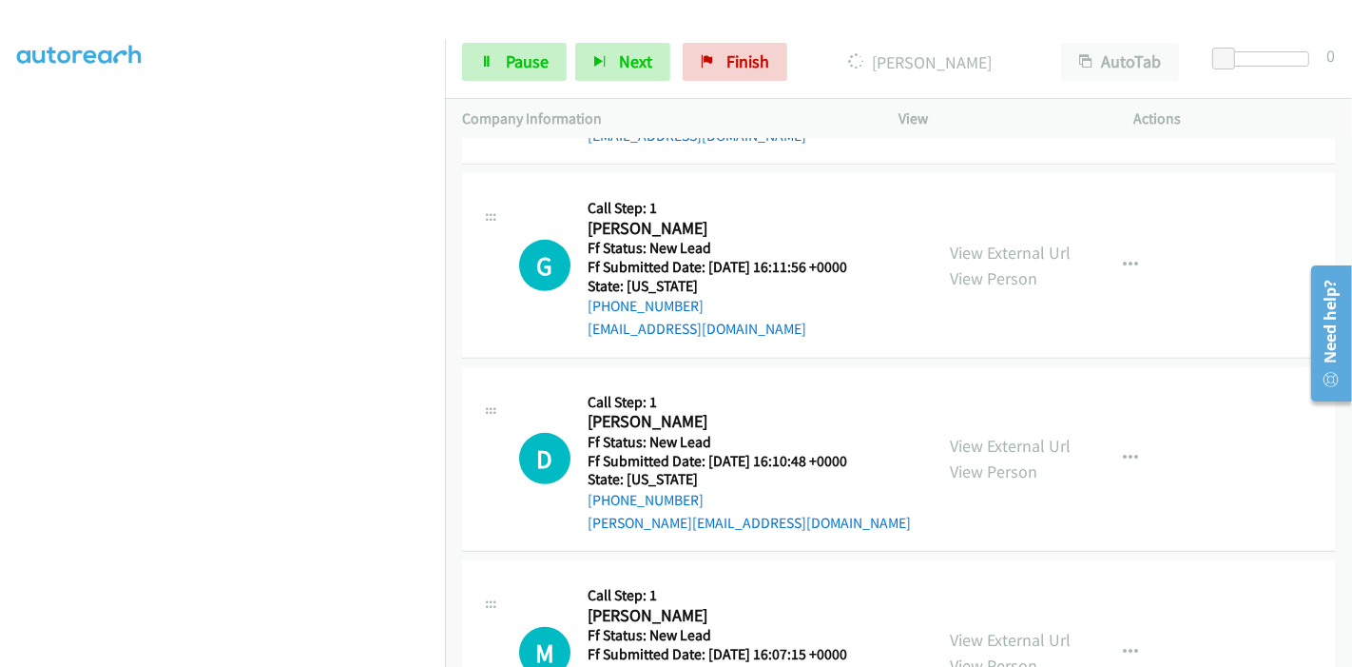
scroll to position [845, 0]
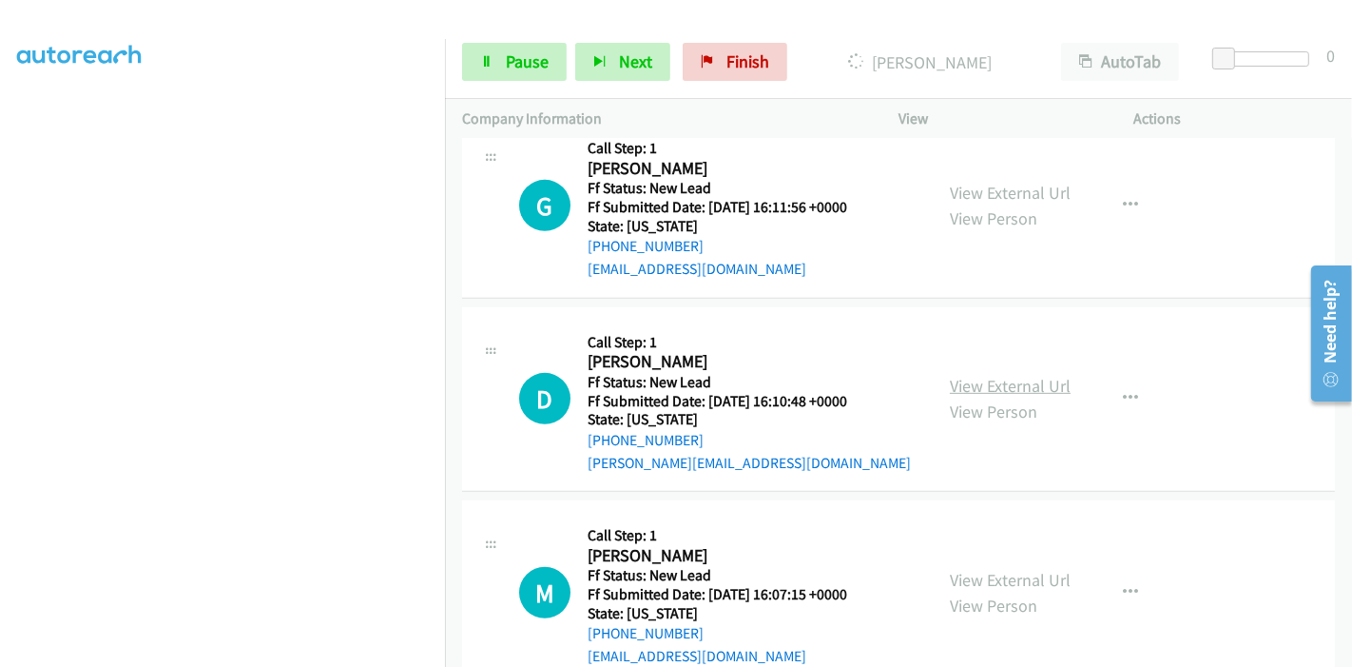
click at [1031, 382] on link "View External Url" at bounding box center [1010, 386] width 121 height 22
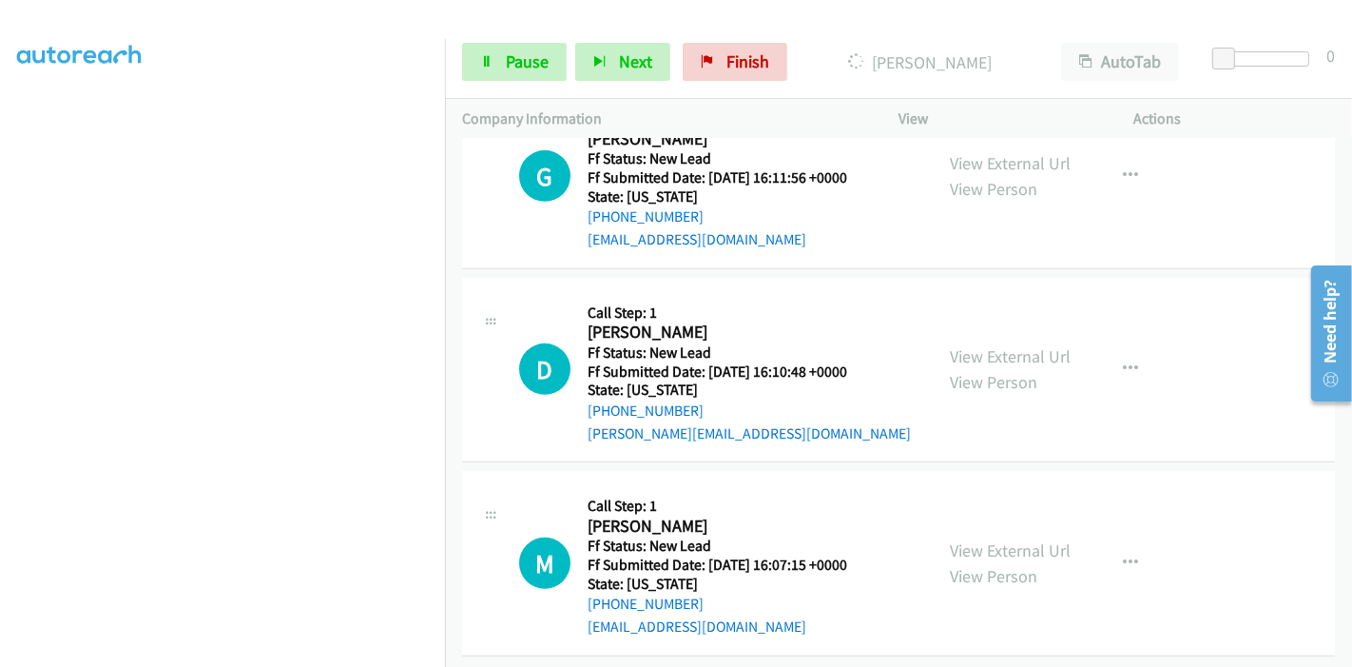
scroll to position [890, 0]
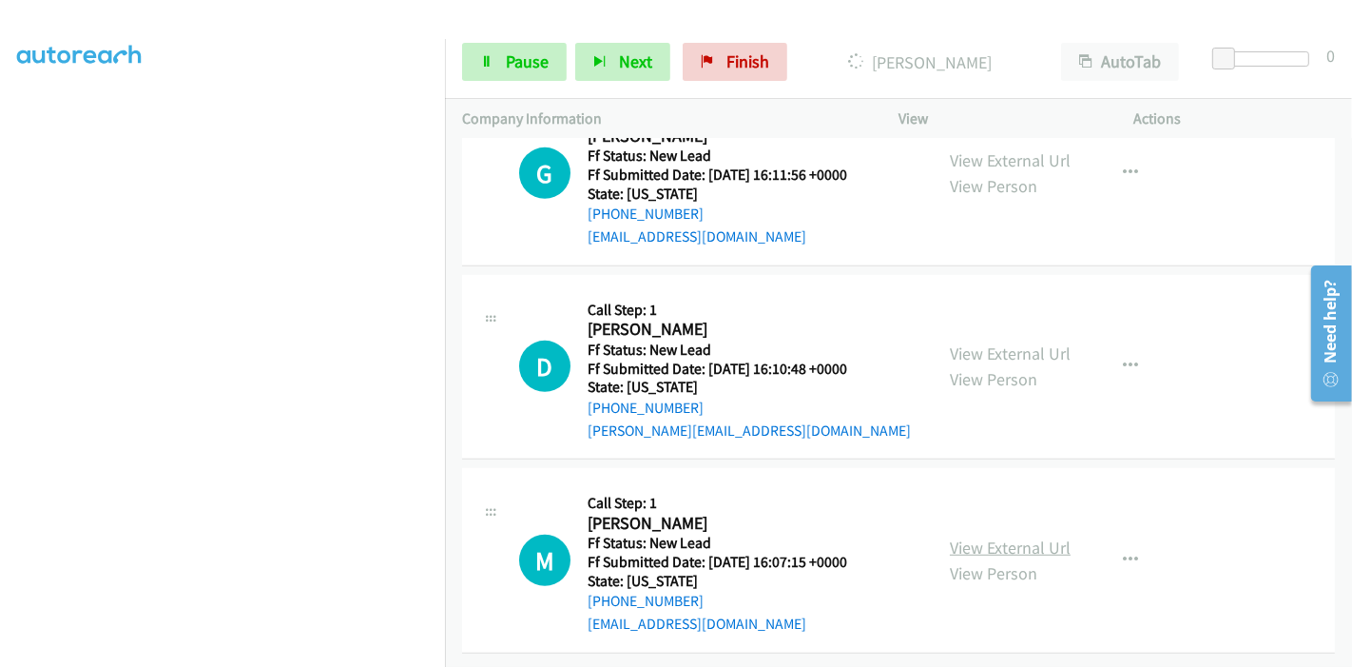
click at [1039, 536] on link "View External Url" at bounding box center [1010, 547] width 121 height 22
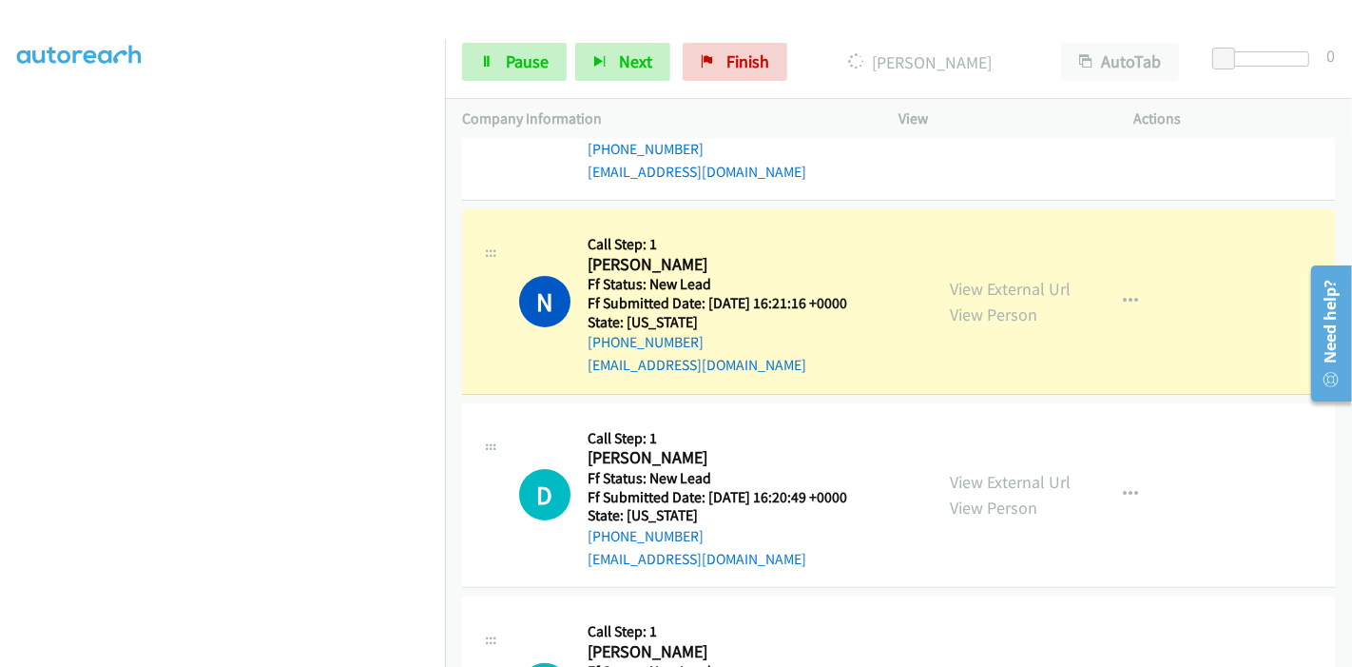
scroll to position [467, 0]
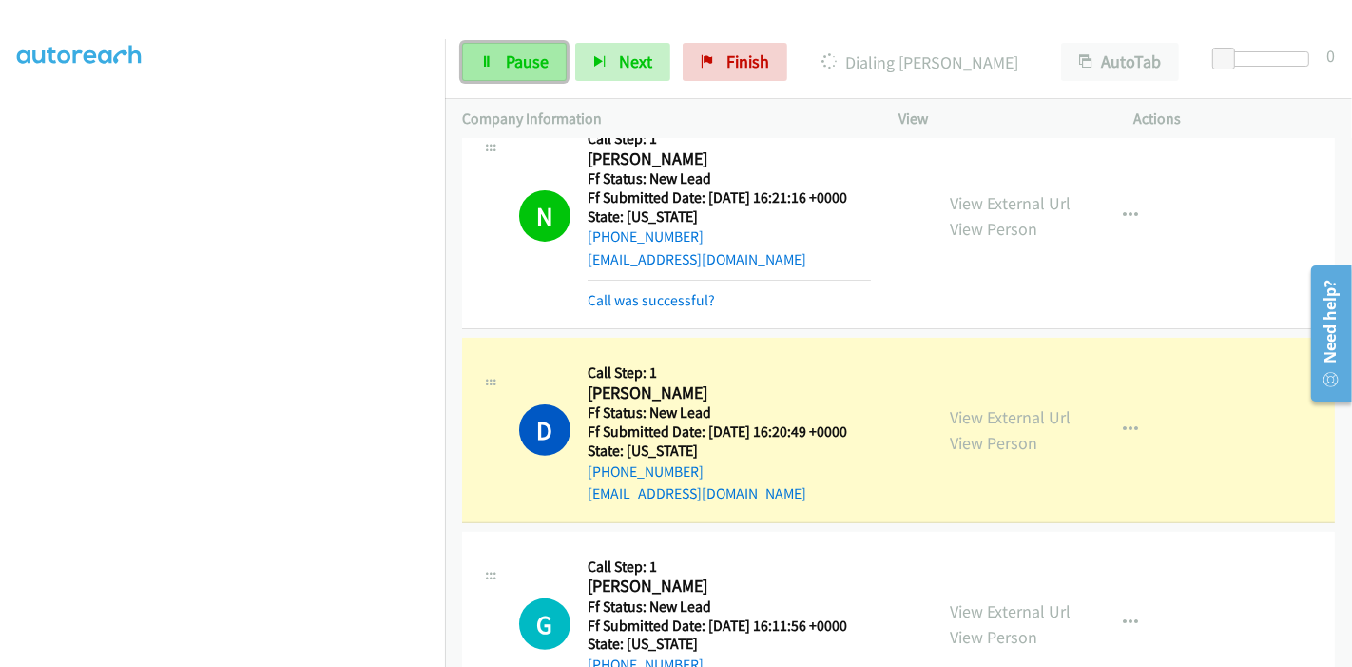
click at [521, 55] on span "Pause" at bounding box center [527, 61] width 43 height 22
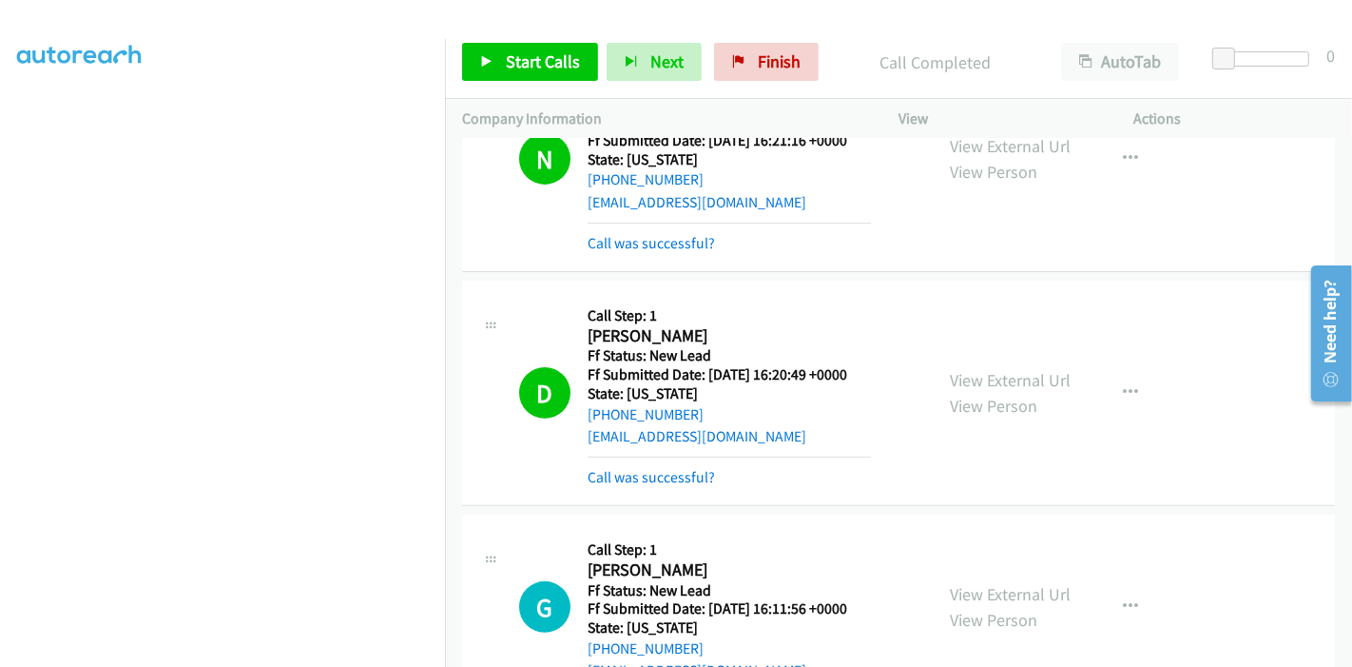
scroll to position [573, 0]
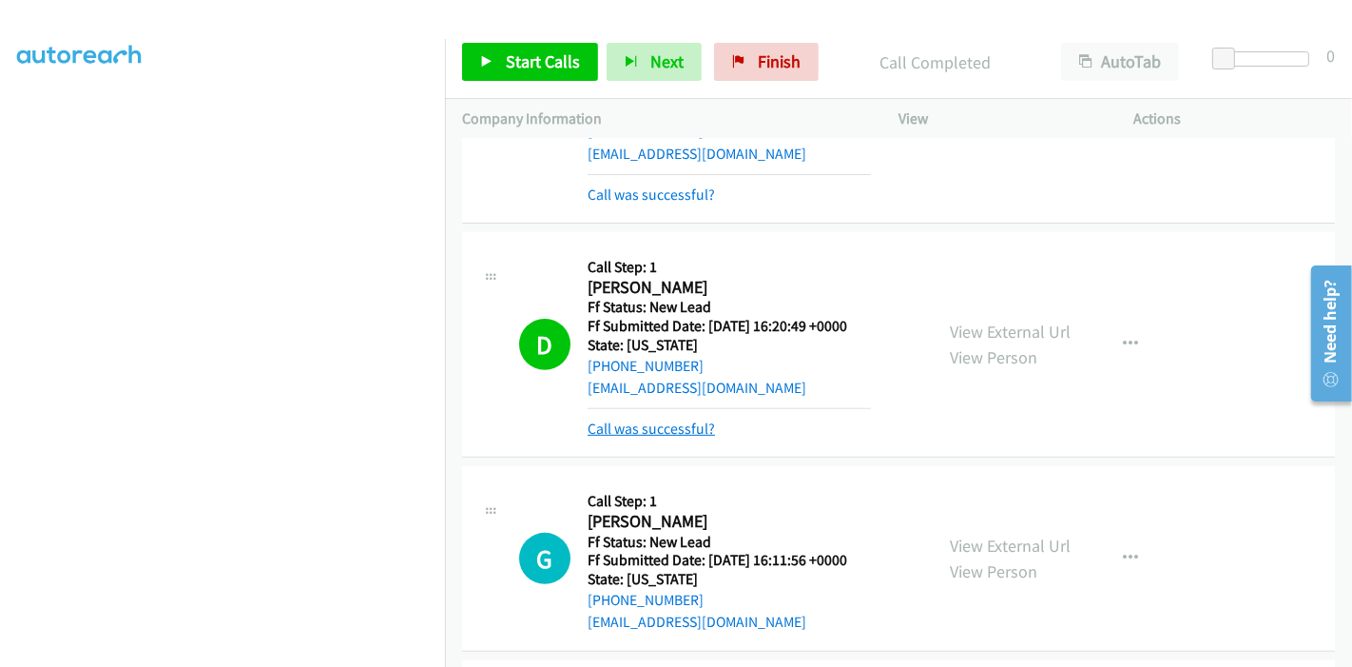
click at [648, 427] on link "Call was successful?" at bounding box center [651, 428] width 127 height 18
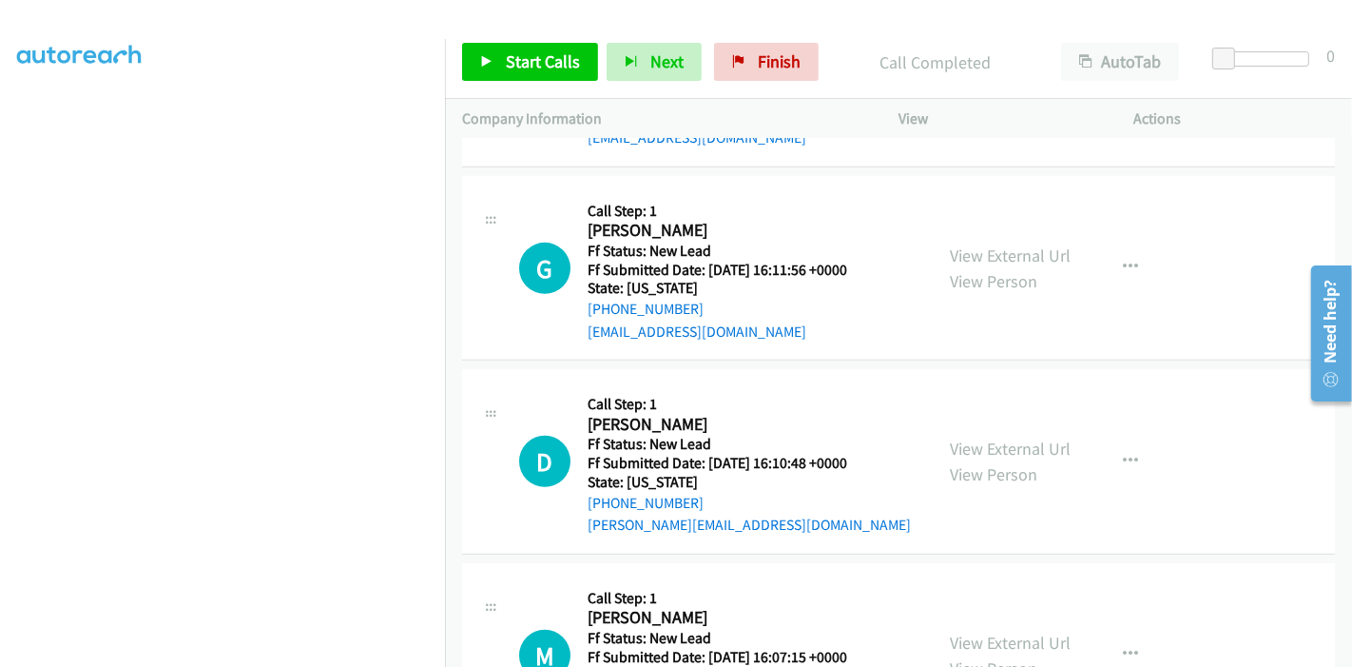
scroll to position [890, 0]
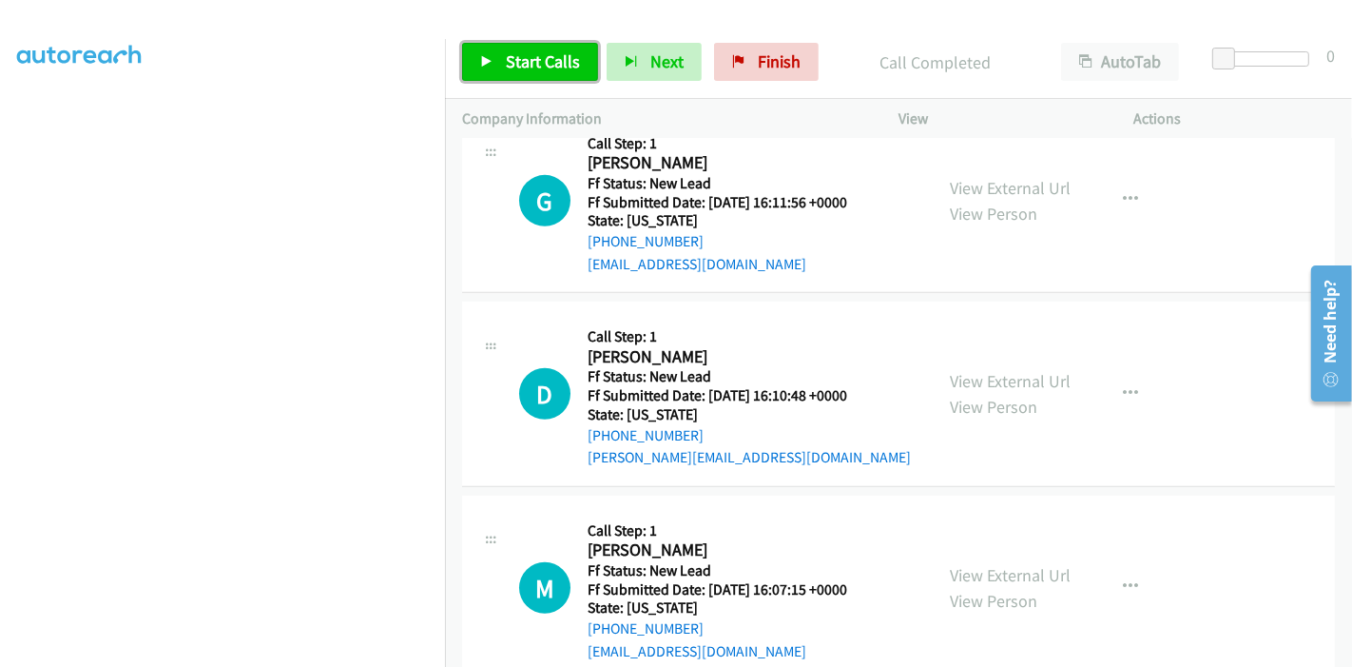
click at [509, 65] on span "Start Calls" at bounding box center [543, 61] width 74 height 22
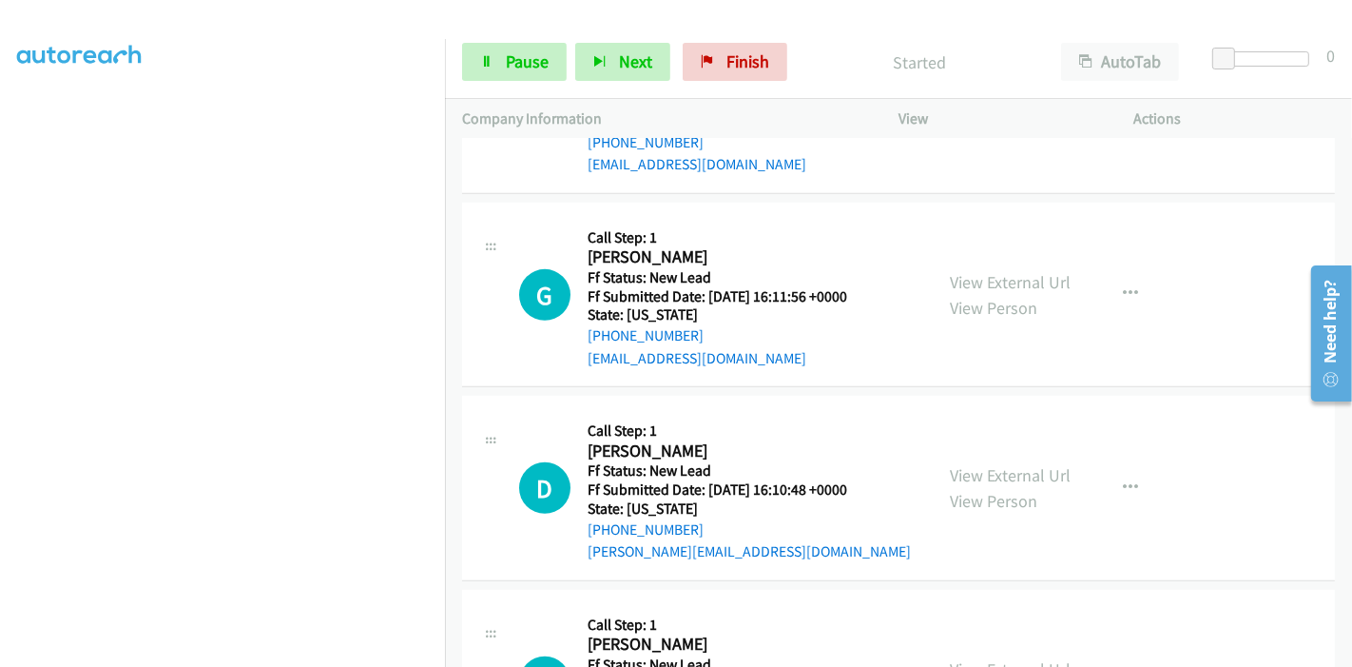
scroll to position [679, 0]
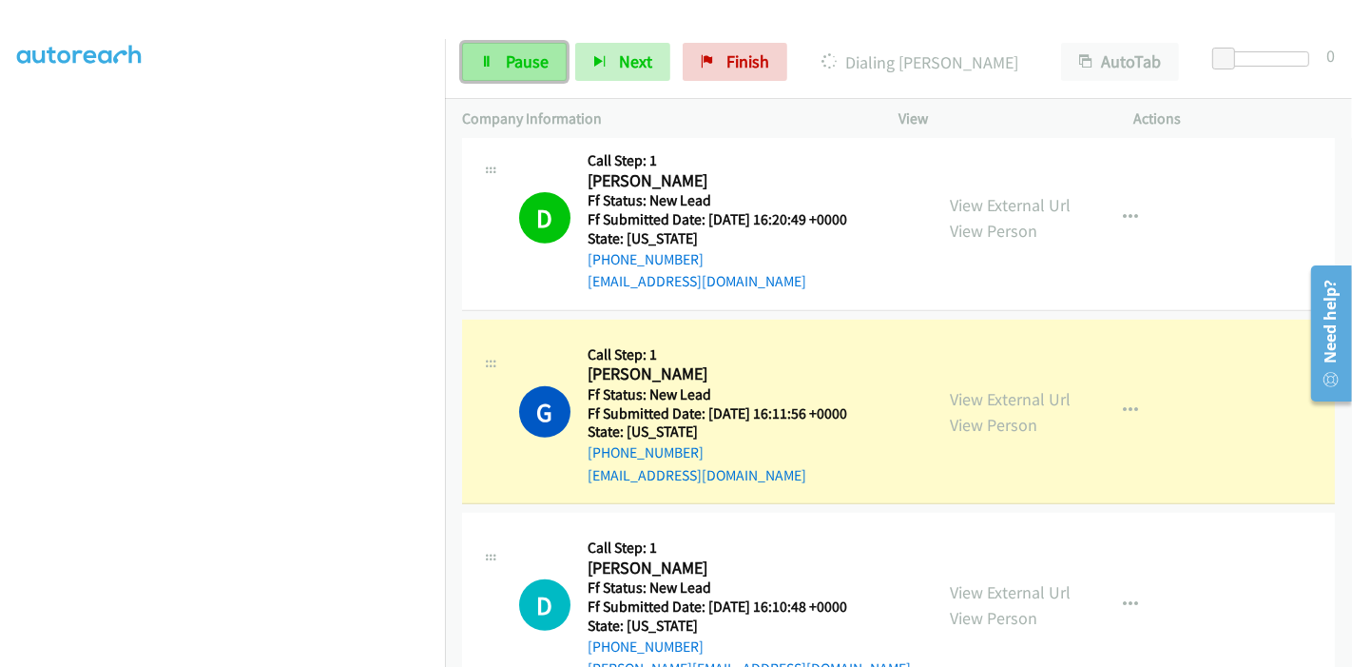
click at [494, 59] on link "Pause" at bounding box center [514, 62] width 105 height 38
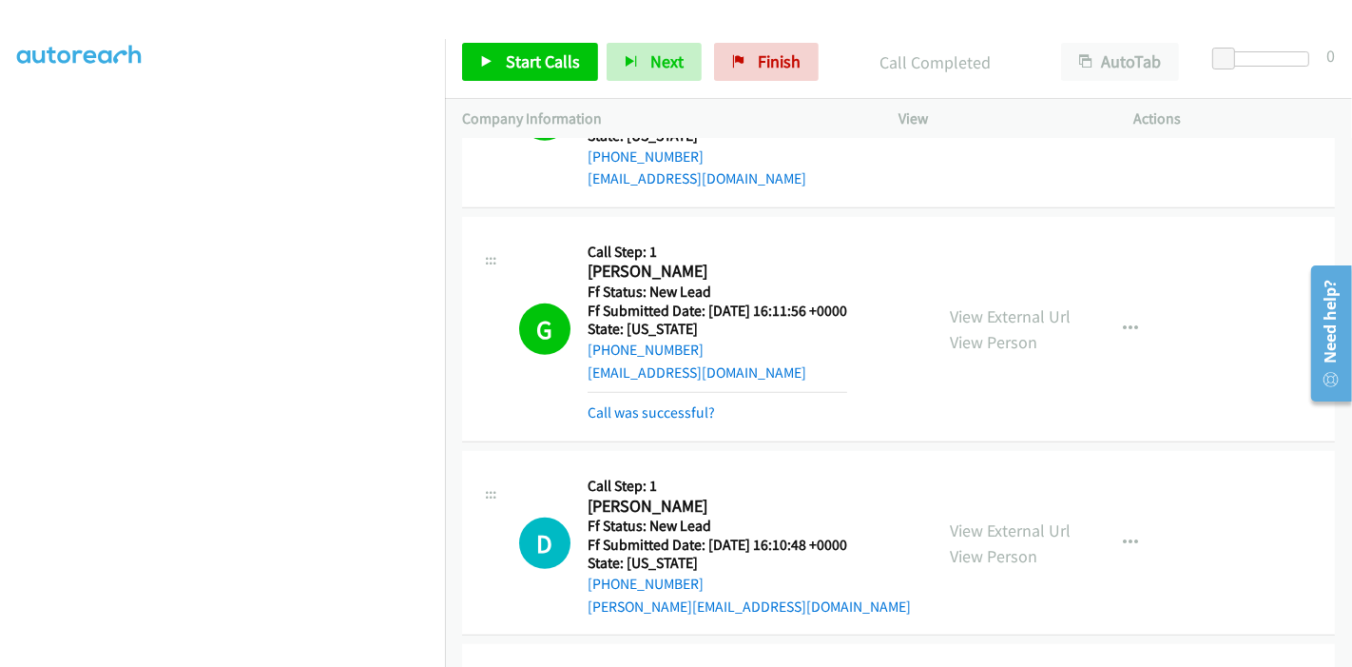
scroll to position [785, 0]
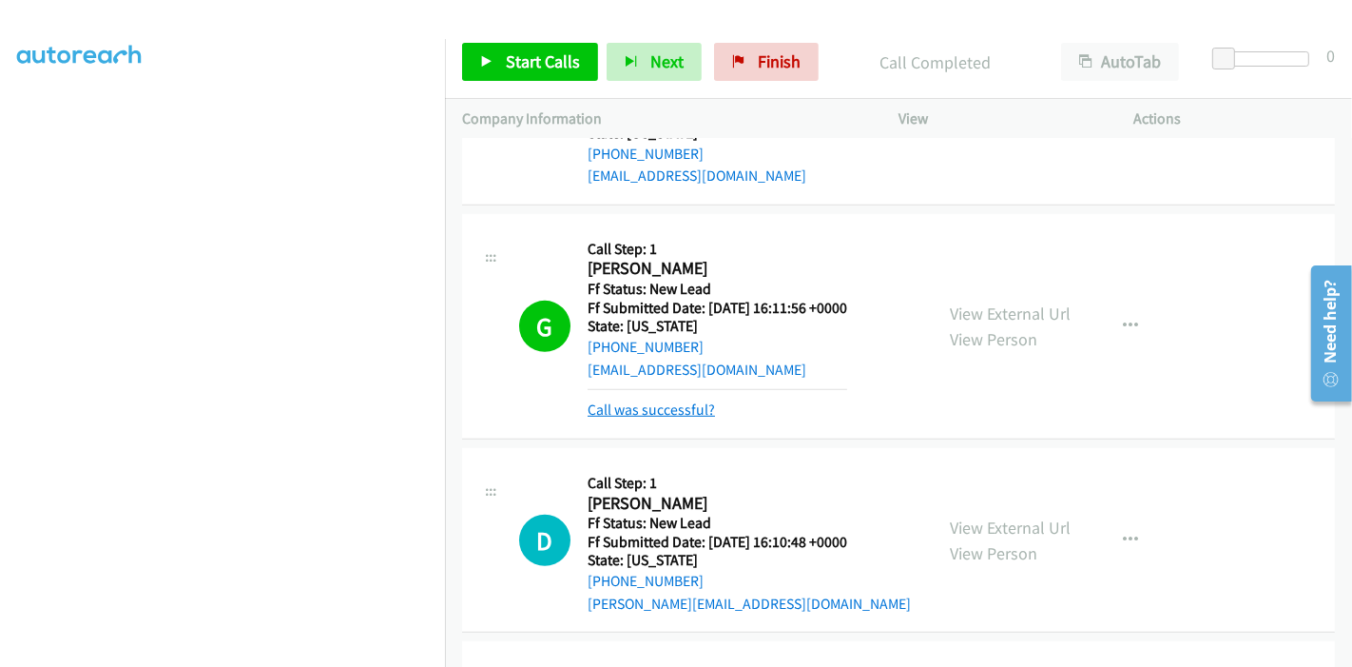
click at [682, 413] on link "Call was successful?" at bounding box center [651, 409] width 127 height 18
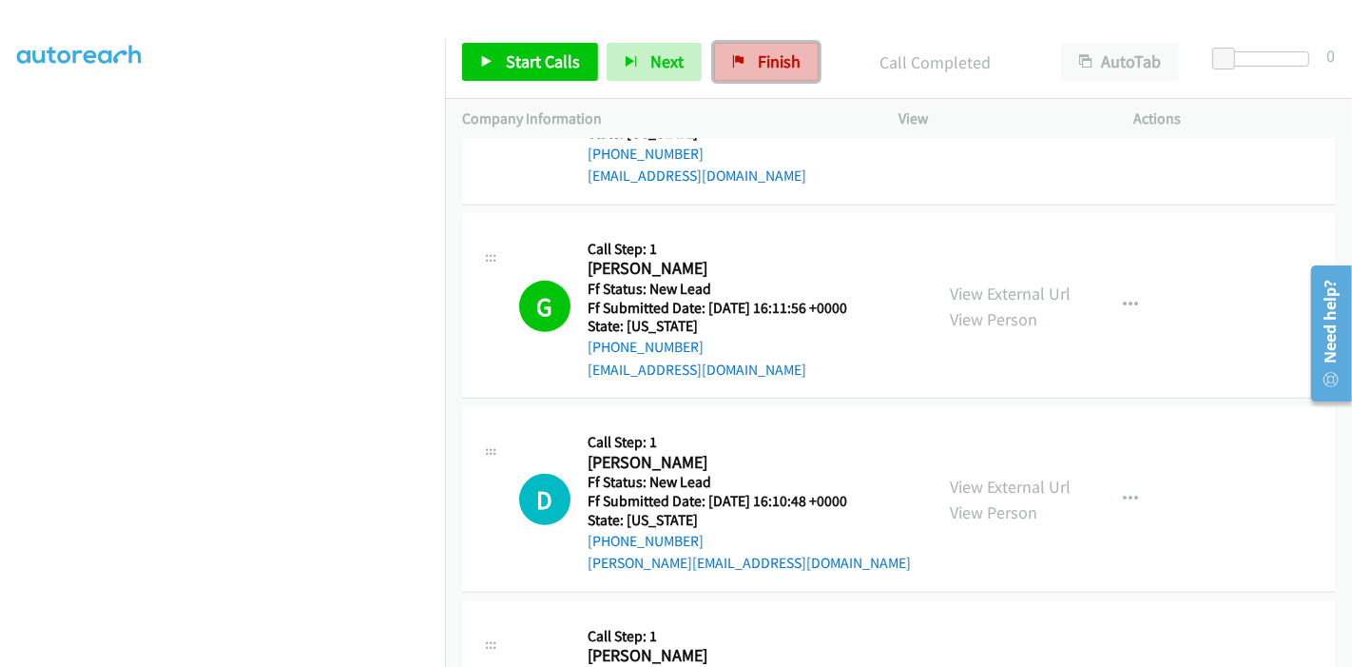
click at [764, 61] on span "Finish" at bounding box center [779, 61] width 43 height 22
